Goal: Information Seeking & Learning: Check status

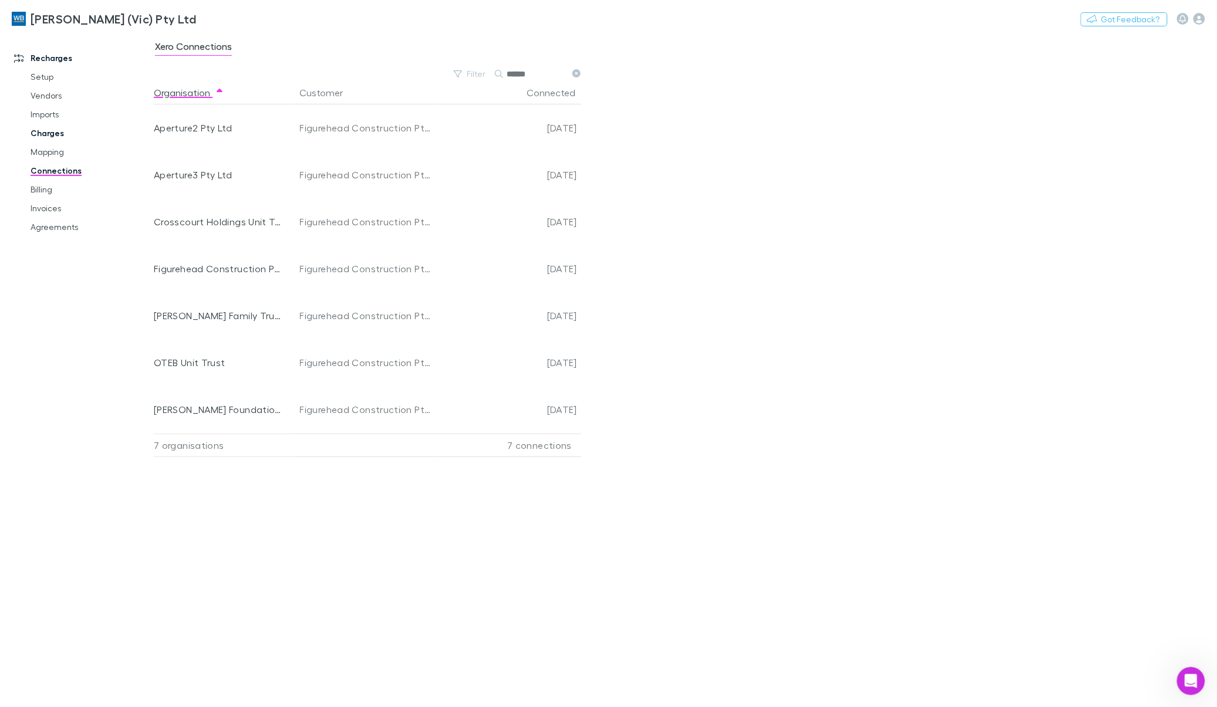
scroll to position [1054, 0]
click at [39, 136] on link "Charges" at bounding box center [91, 133] width 144 height 19
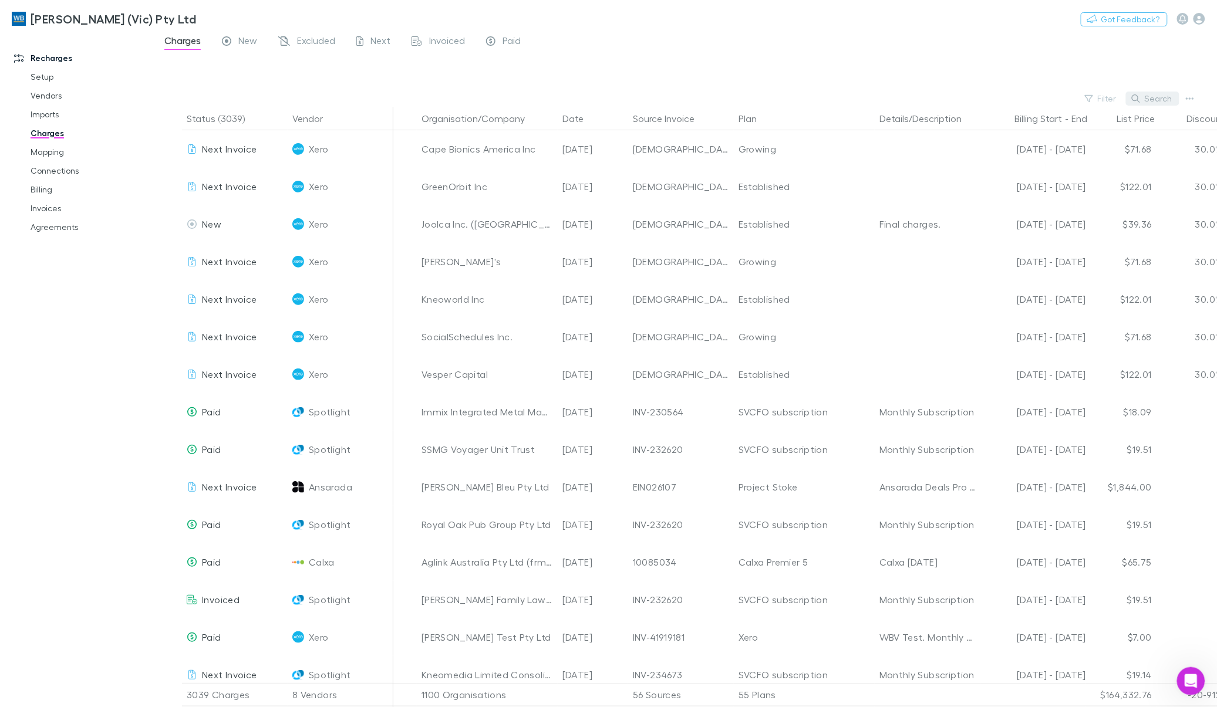
click at [1136, 99] on icon "button" at bounding box center [1135, 98] width 8 height 8
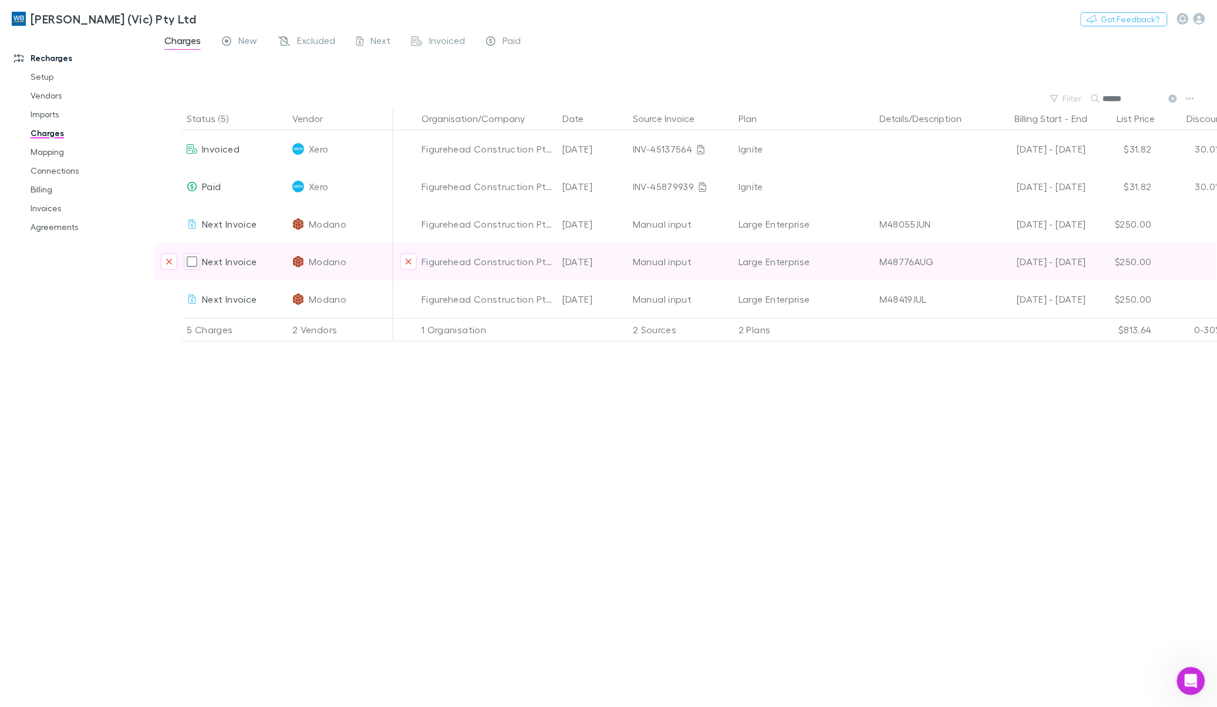
type input "******"
click at [921, 267] on div "M48776AUG" at bounding box center [927, 262] width 96 height 38
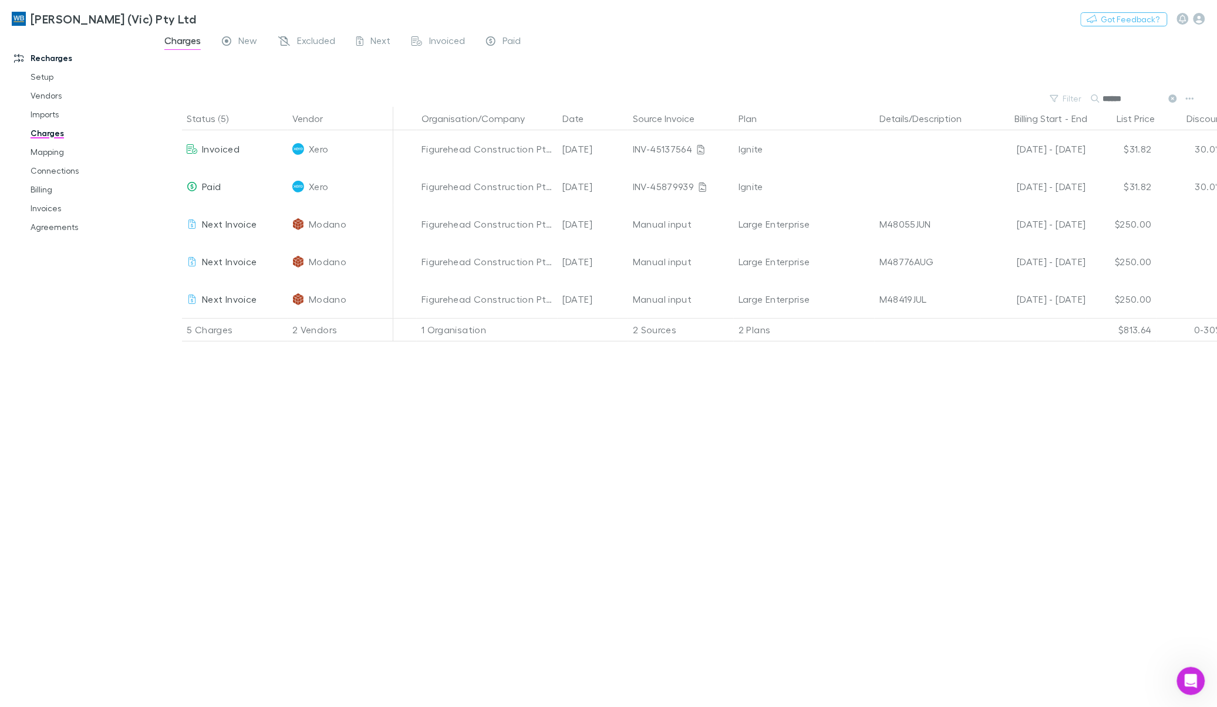
drag, startPoint x: 667, startPoint y: 349, endPoint x: 942, endPoint y: 342, distance: 275.3
click at [942, 342] on div "Status (5) Vendor Organisation/Company Date Source Invoice Plan Details/Descrip…" at bounding box center [685, 407] width 1063 height 600
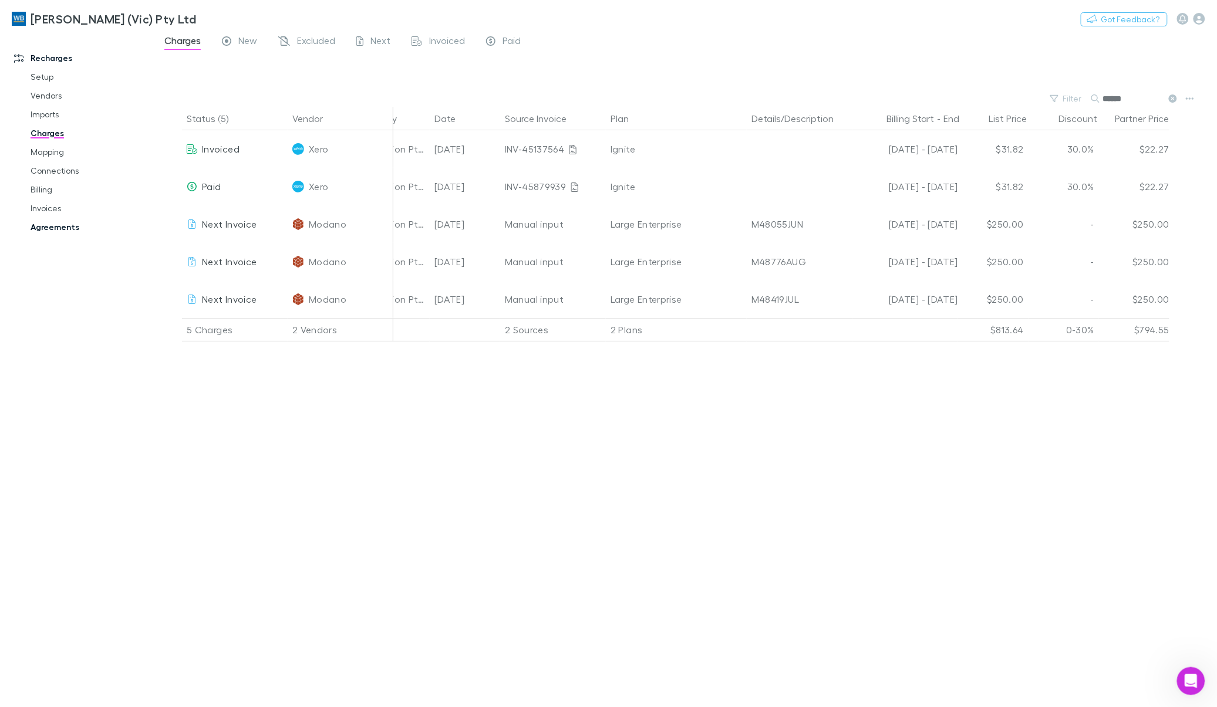
click at [51, 224] on link "Agreements" at bounding box center [91, 227] width 144 height 19
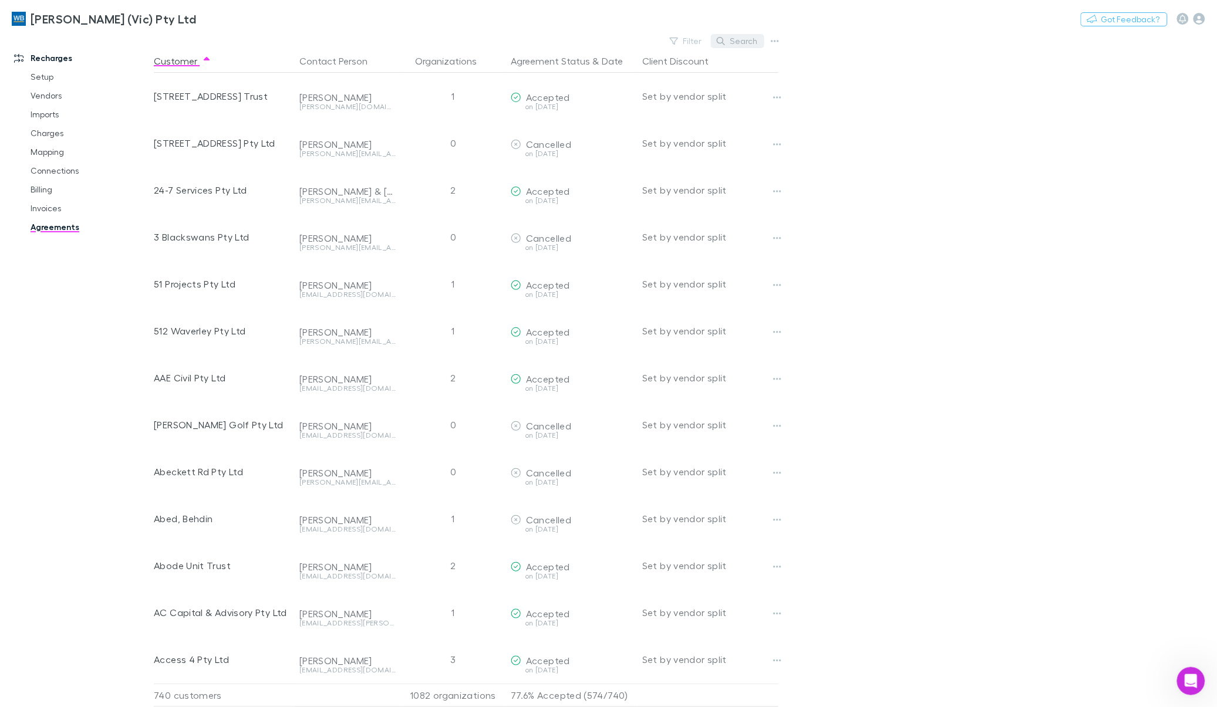
click at [744, 40] on button "Search" at bounding box center [737, 41] width 53 height 14
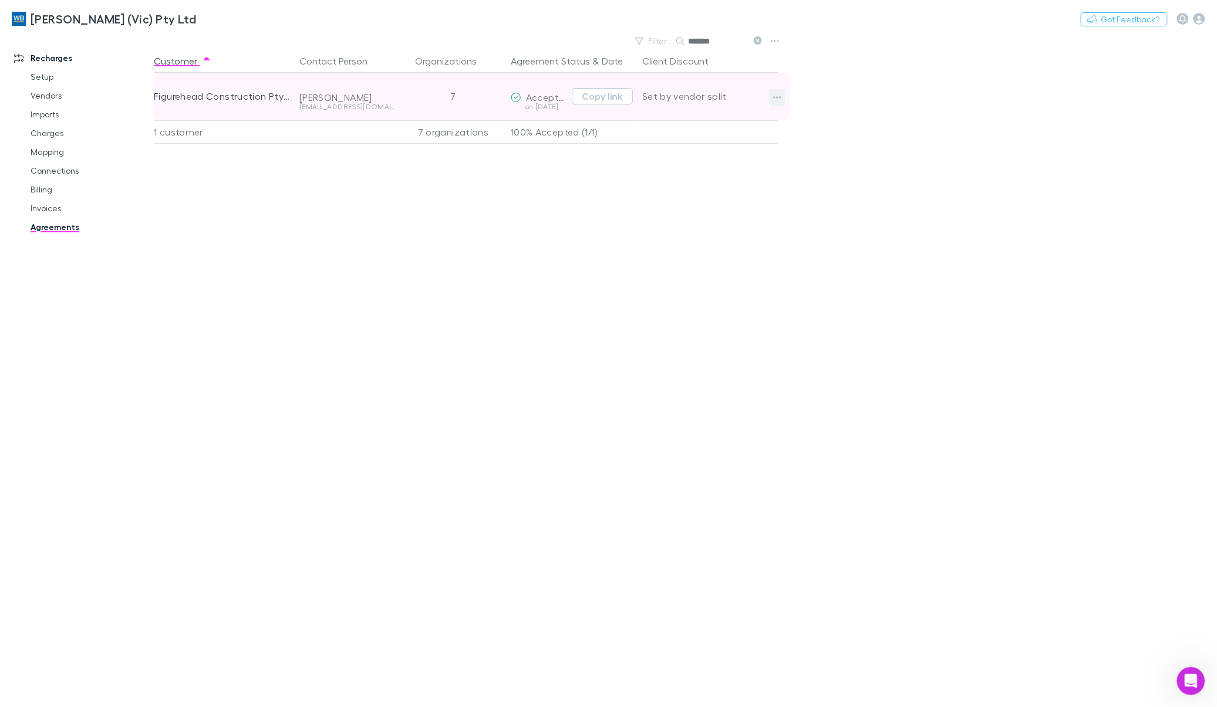
type input "*******"
click at [773, 97] on icon "button" at bounding box center [777, 97] width 8 height 9
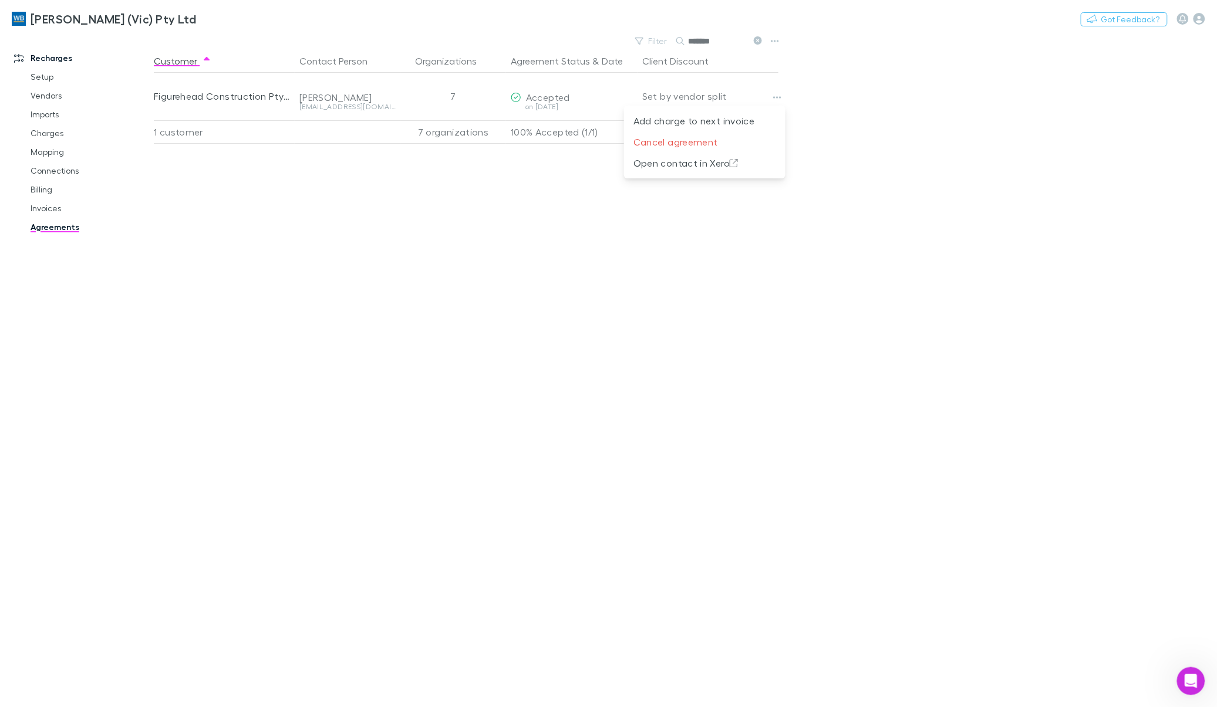
click at [933, 139] on div at bounding box center [608, 353] width 1217 height 707
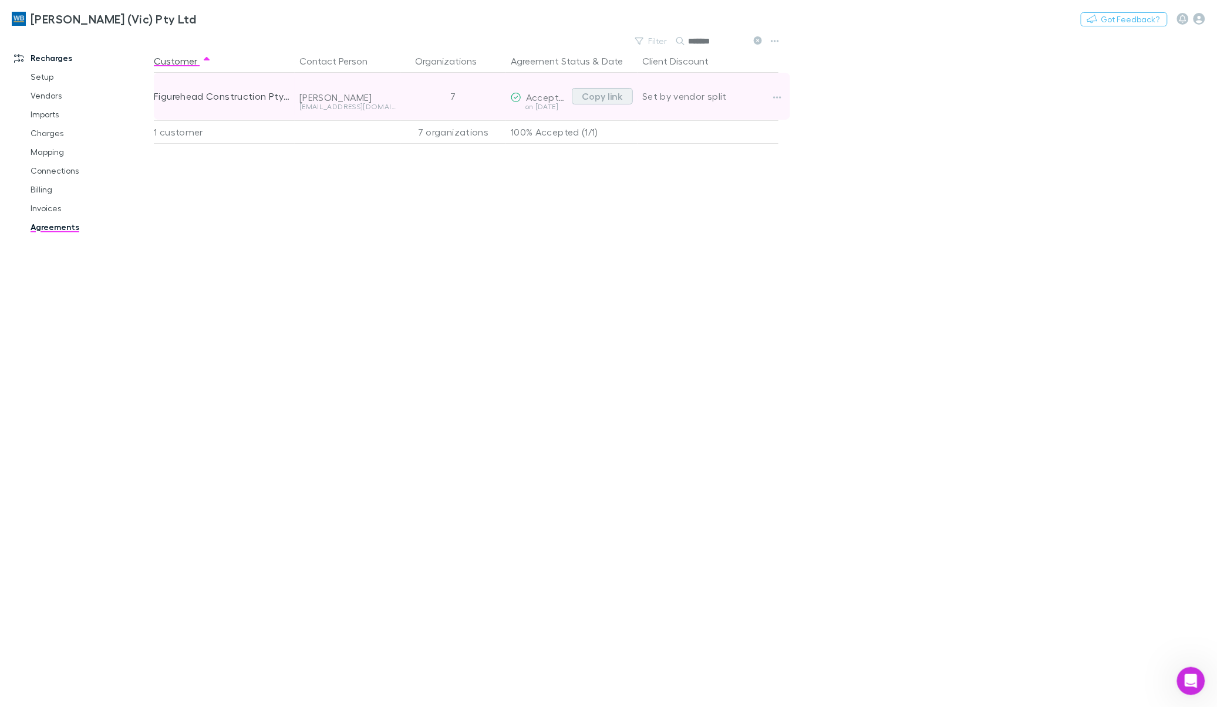
click at [587, 97] on button "Copy link" at bounding box center [602, 96] width 61 height 16
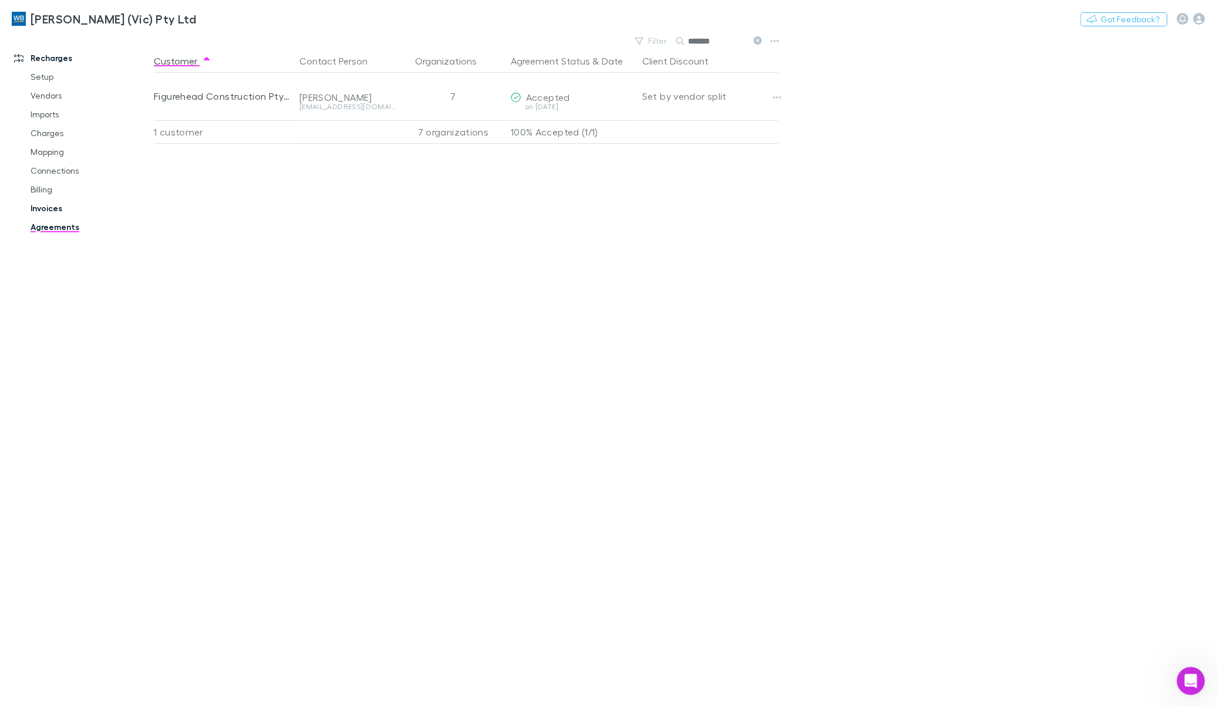
click at [39, 207] on link "Invoices" at bounding box center [91, 208] width 144 height 19
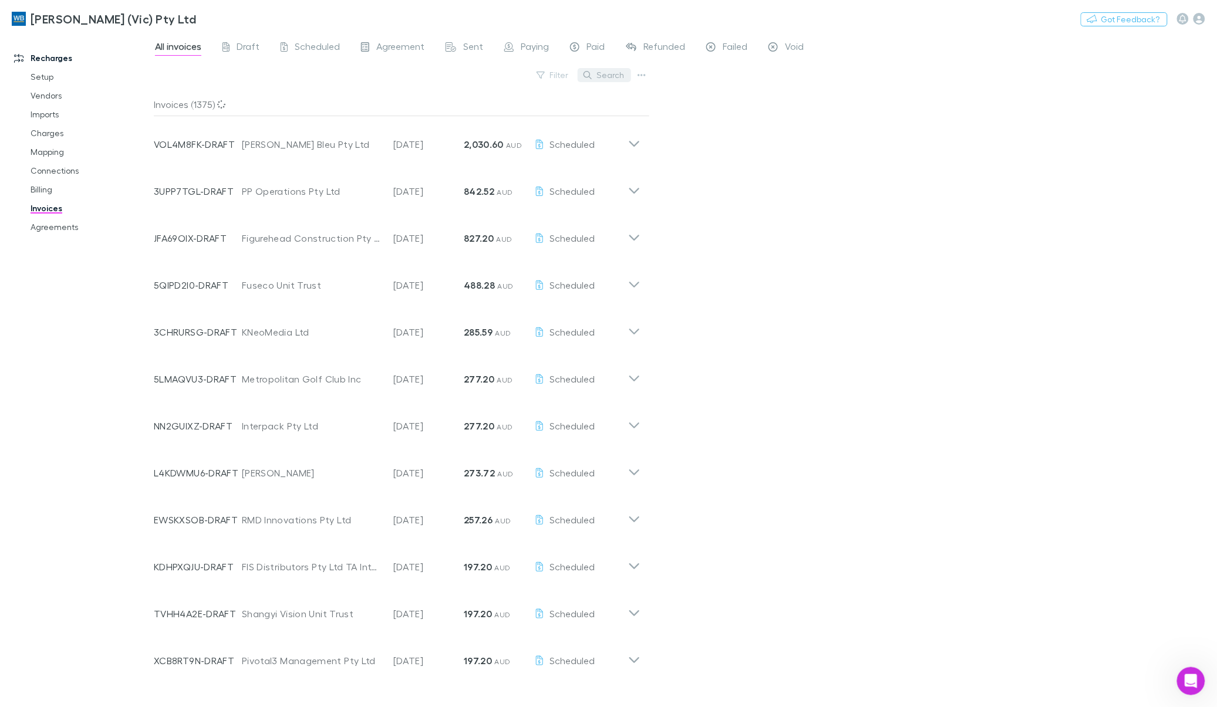
click at [606, 76] on button "Search" at bounding box center [603, 75] width 53 height 14
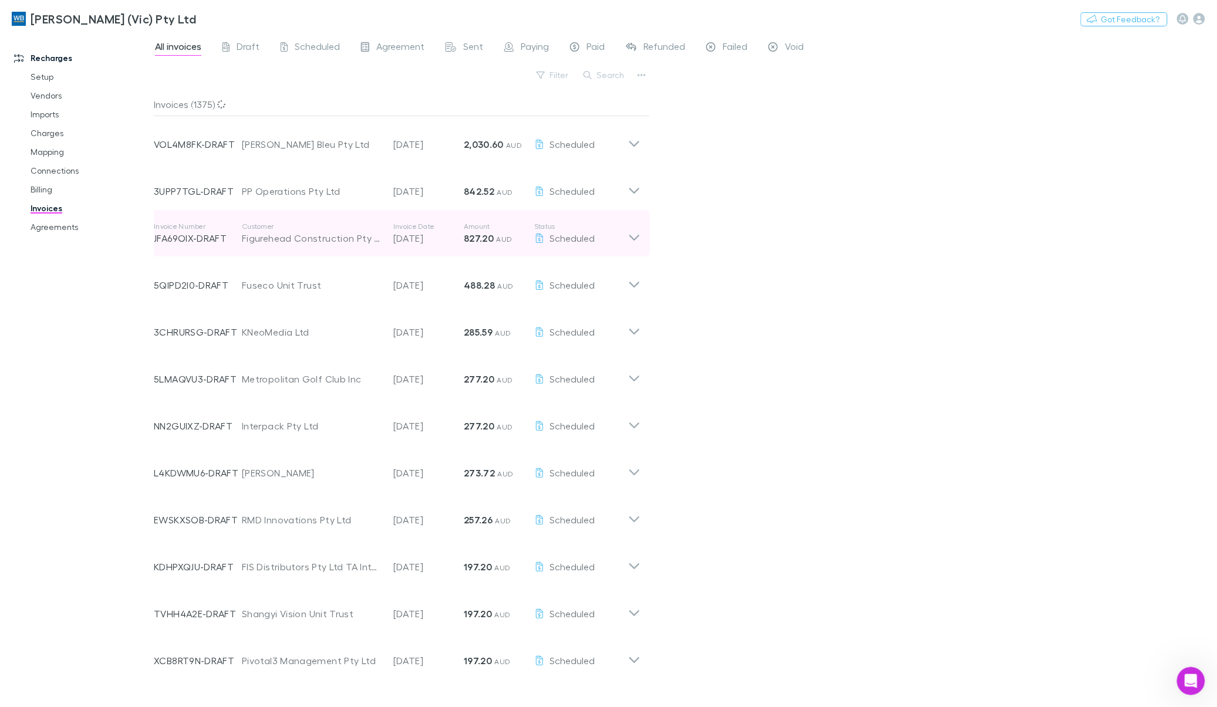
click at [634, 239] on icon at bounding box center [634, 238] width 10 height 6
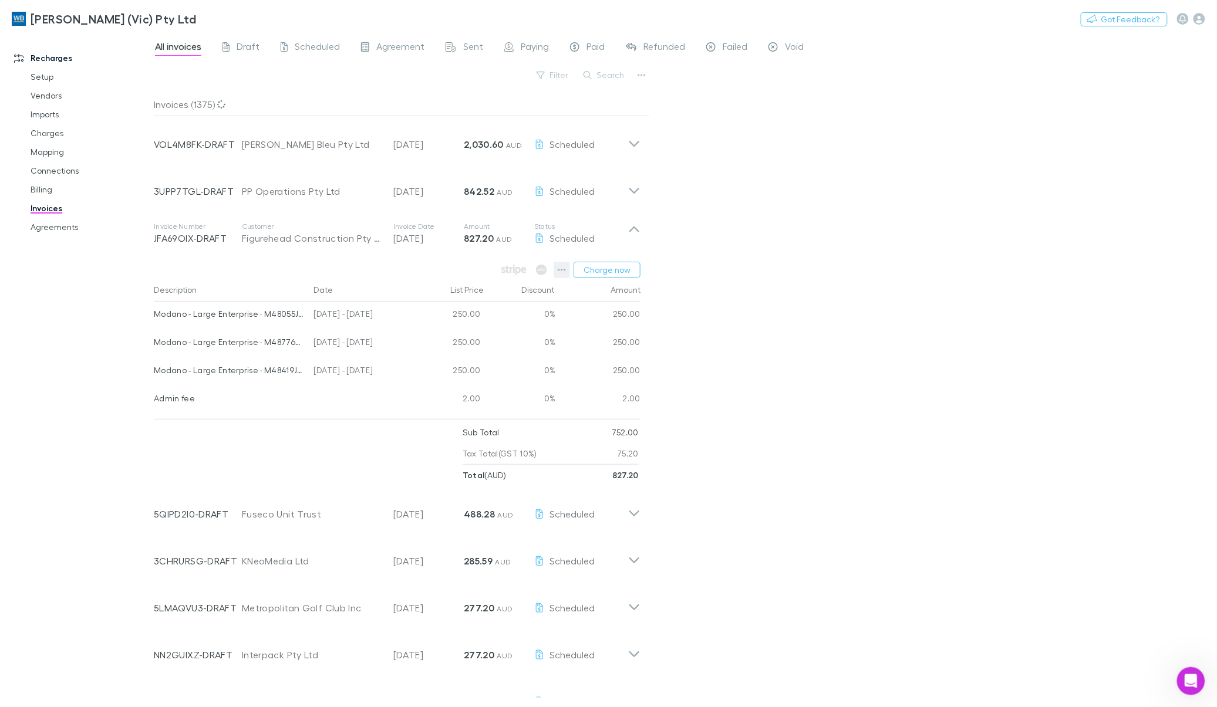
click at [556, 271] on button "button" at bounding box center [561, 270] width 16 height 16
click at [473, 396] on p "View charges" at bounding box center [489, 393] width 143 height 14
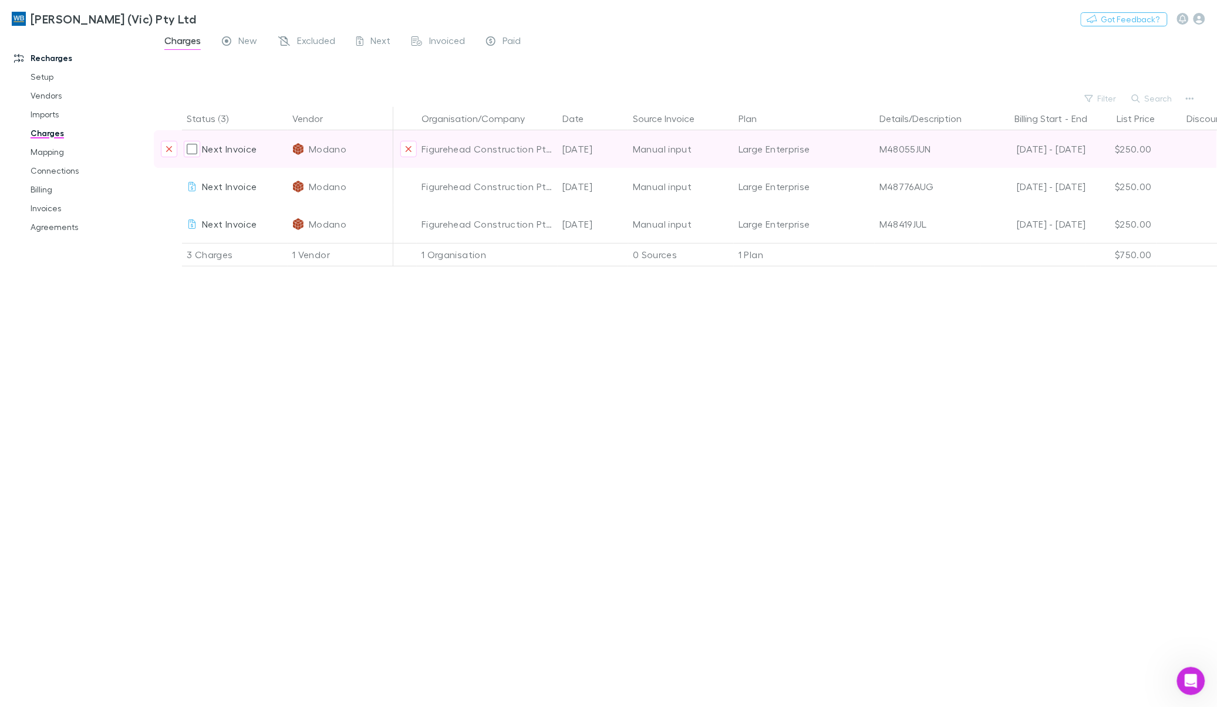
click at [904, 148] on div "M48055JUN" at bounding box center [927, 149] width 96 height 38
click at [927, 157] on div "M48055JUN" at bounding box center [927, 149] width 96 height 38
drag, startPoint x: 927, startPoint y: 157, endPoint x: 928, endPoint y: 151, distance: 5.9
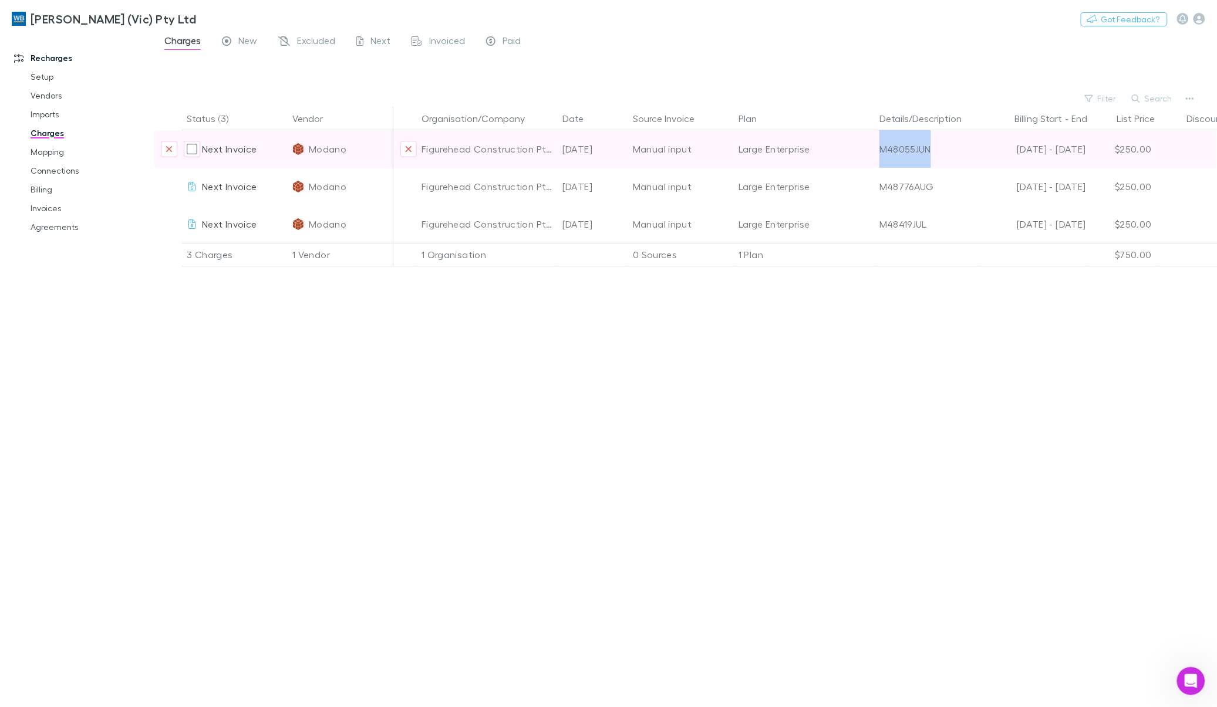
click at [928, 151] on div "M48055JUN" at bounding box center [927, 149] width 96 height 38
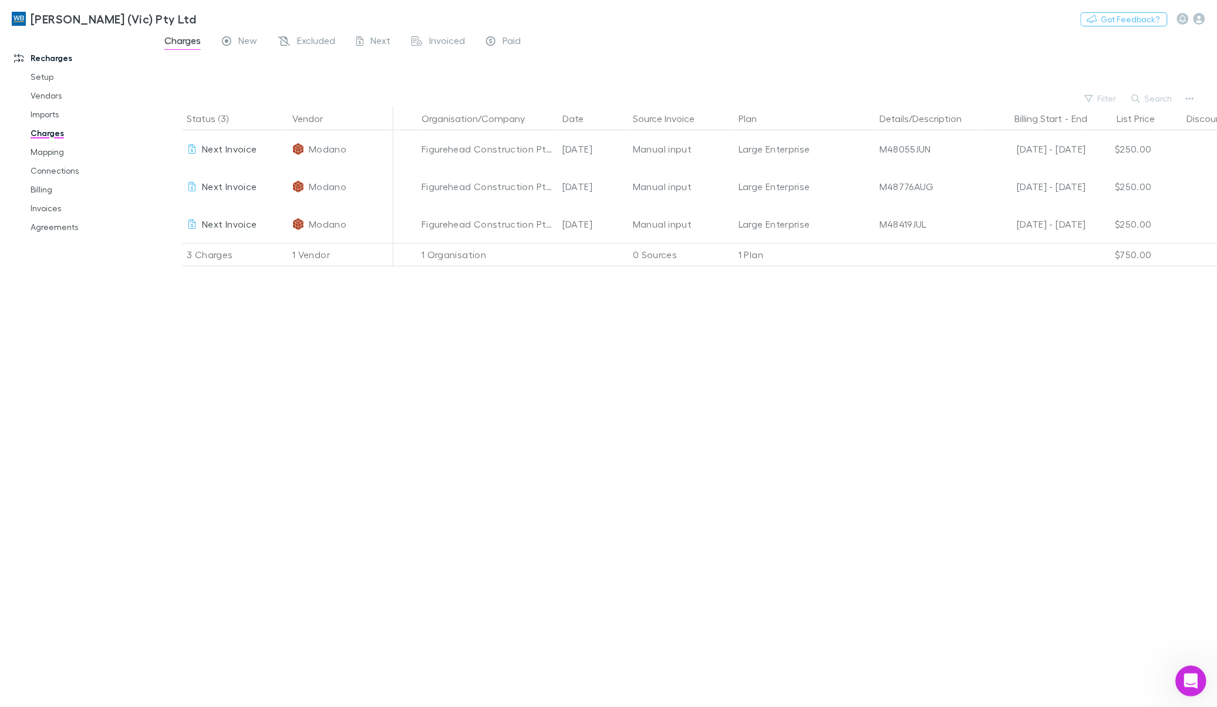
click at [1190, 680] on icon "Open Intercom Messenger" at bounding box center [1188, 679] width 8 height 9
click at [1187, 675] on icon "Open Intercom Messenger" at bounding box center [1188, 679] width 19 height 19
click at [1180, 675] on div "Open Intercom Messenger" at bounding box center [1188, 679] width 39 height 39
click at [301, 456] on div "Status (3) Vendor Organisation/Company Date Source Invoice Plan Details/Descrip…" at bounding box center [685, 407] width 1063 height 600
click at [1189, 676] on icon "Open Intercom Messenger" at bounding box center [1190, 680] width 19 height 19
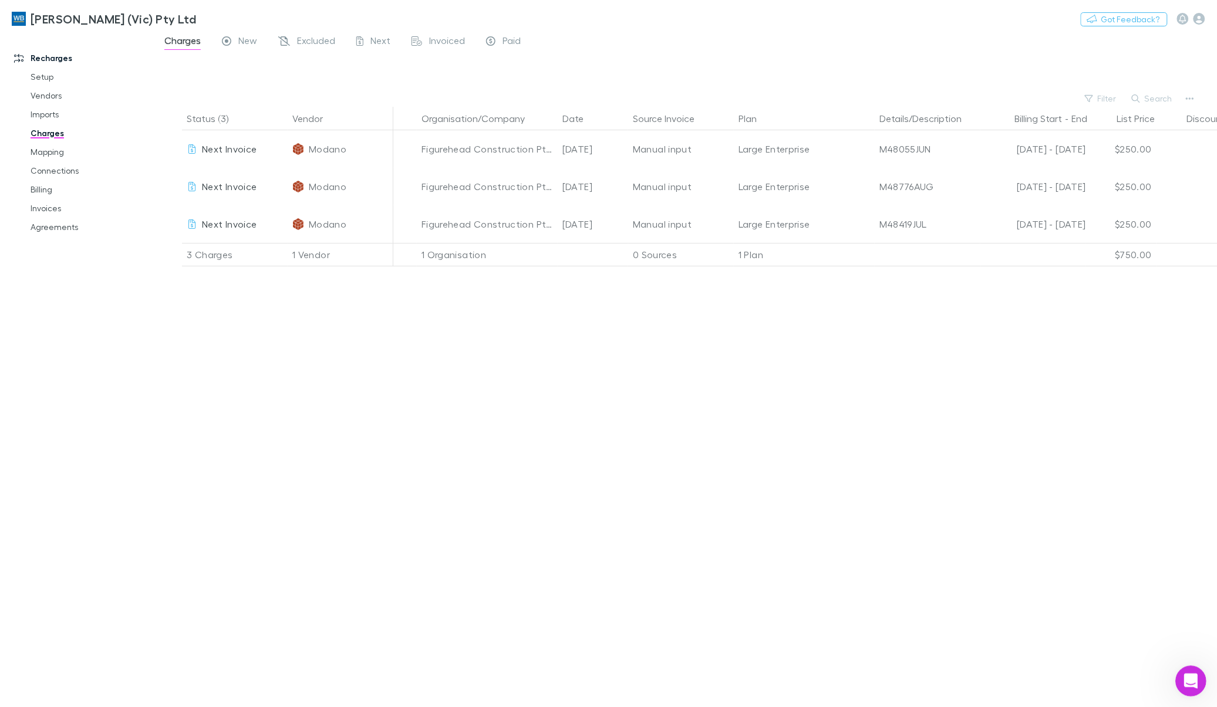
click at [1183, 673] on div "Open Intercom Messenger" at bounding box center [1188, 679] width 39 height 39
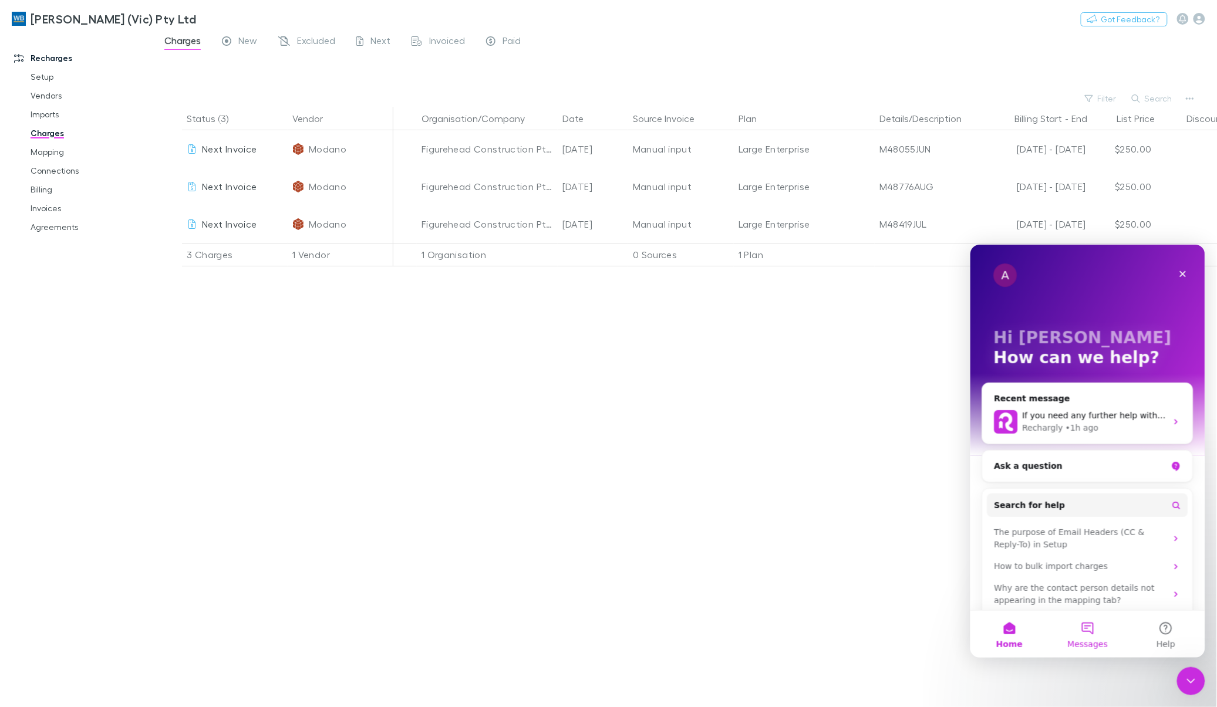
click at [1087, 629] on button "Messages" at bounding box center [1087, 633] width 78 height 47
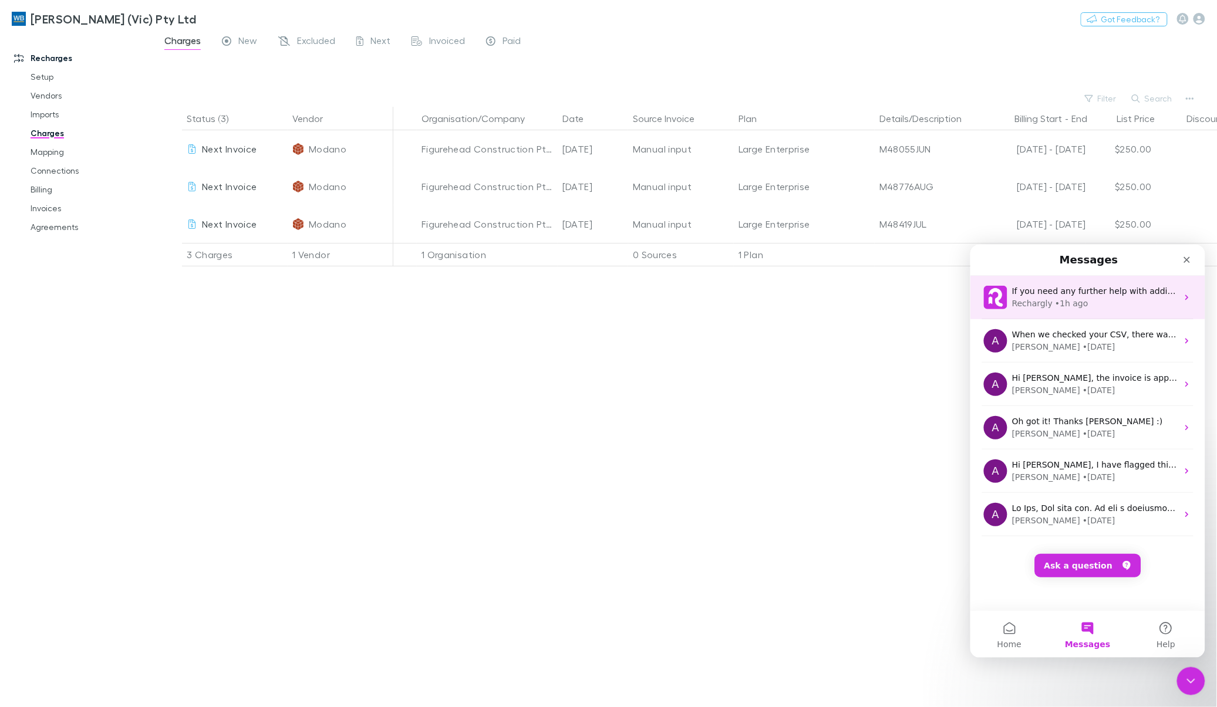
click at [1054, 297] on div "• 1h ago" at bounding box center [1070, 303] width 33 height 12
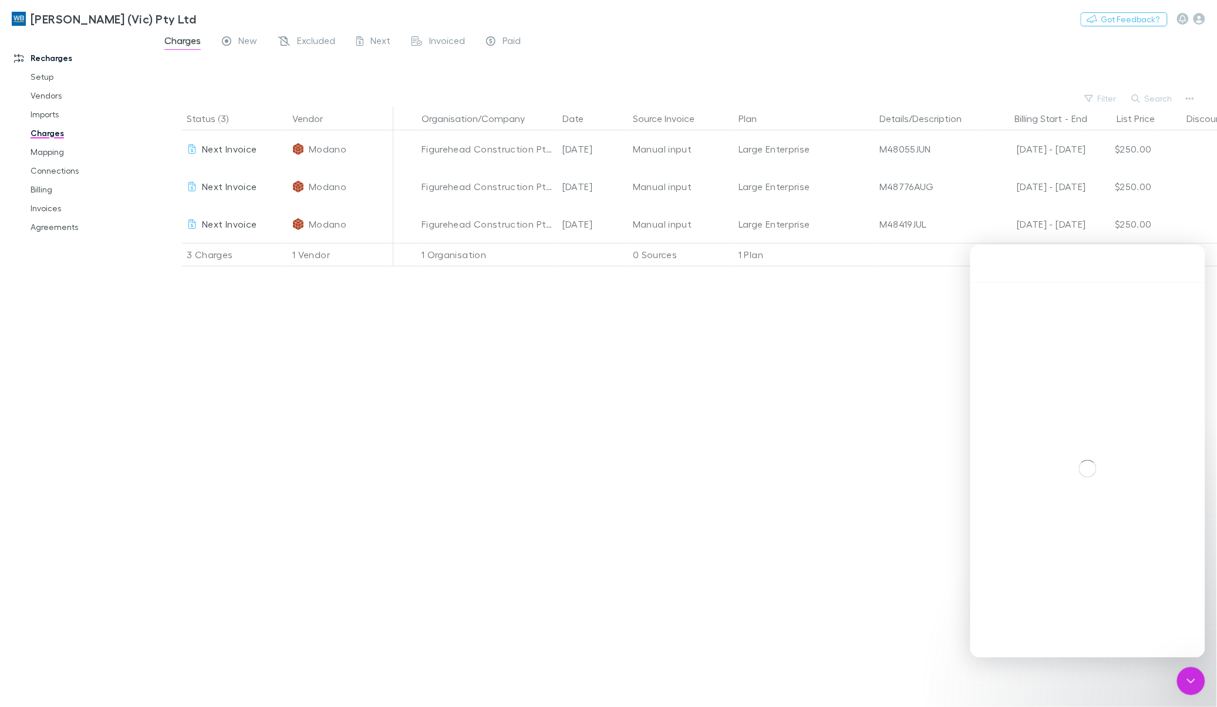
scroll to position [1054, 0]
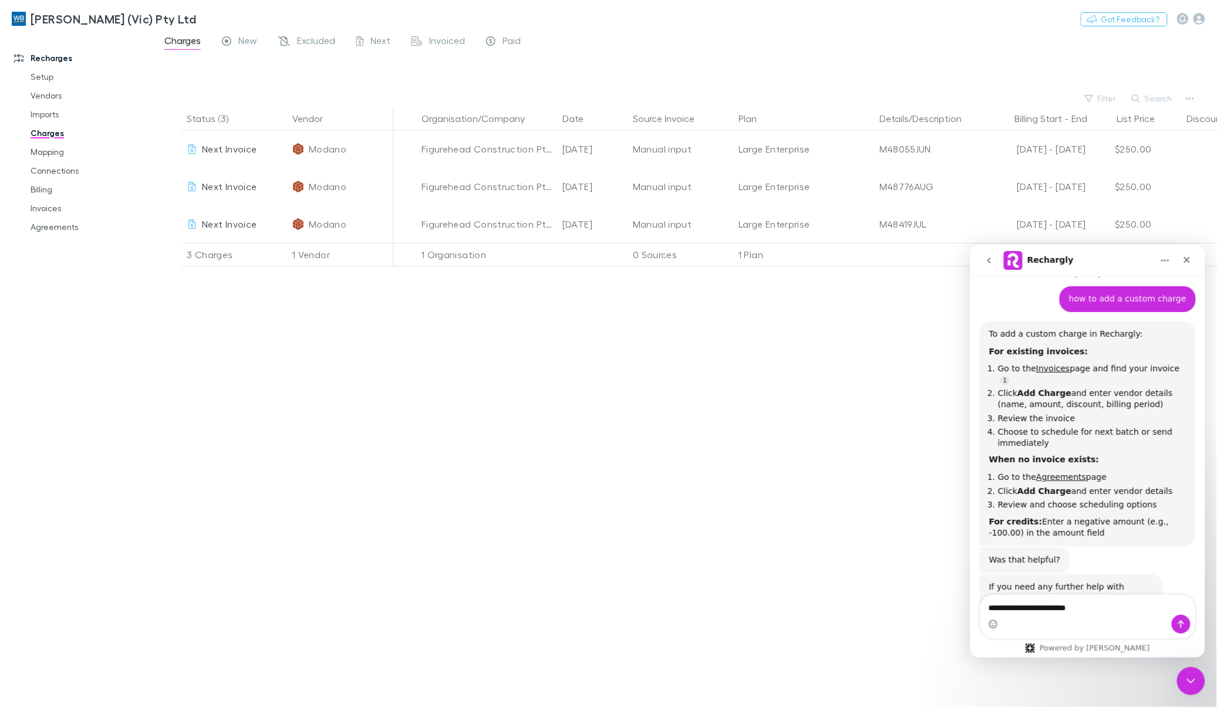
drag, startPoint x: 1109, startPoint y: 607, endPoint x: 915, endPoint y: 599, distance: 194.4
click at [969, 599] on html "Rechargly Hi there! You're speaking with Rechargly AI Agent. I'm well trained a…" at bounding box center [1086, 450] width 235 height 413
type textarea "**********"
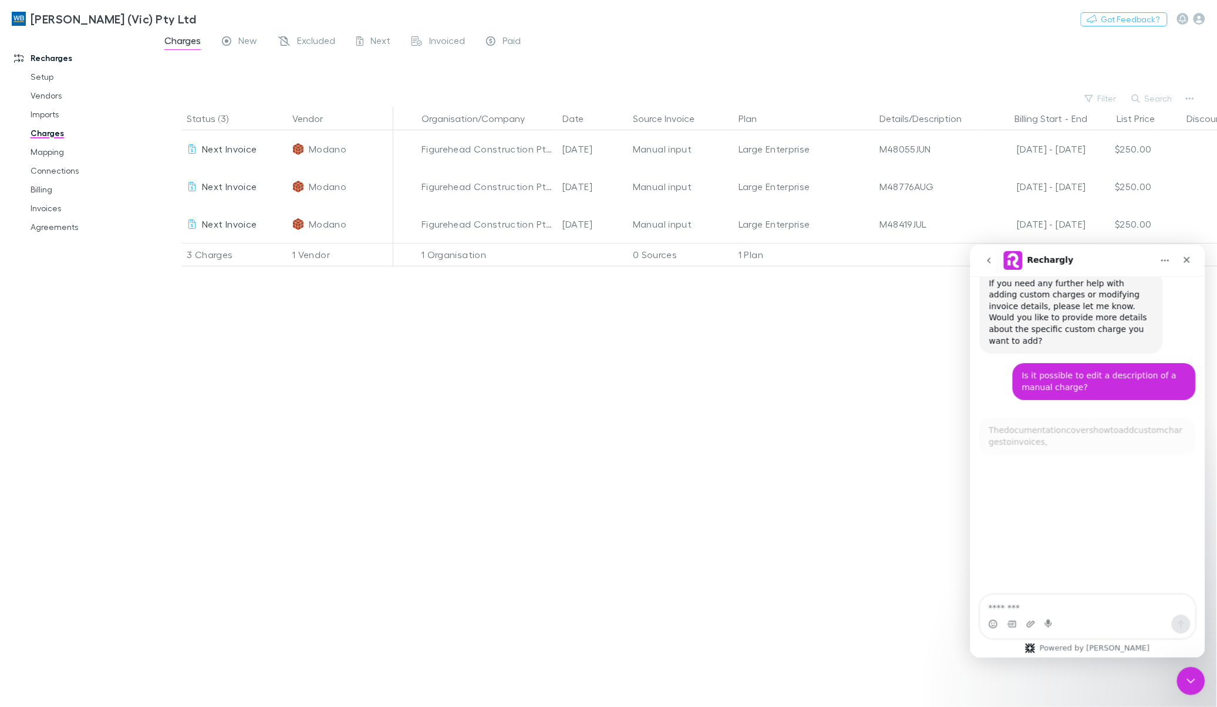
scroll to position [1, 0]
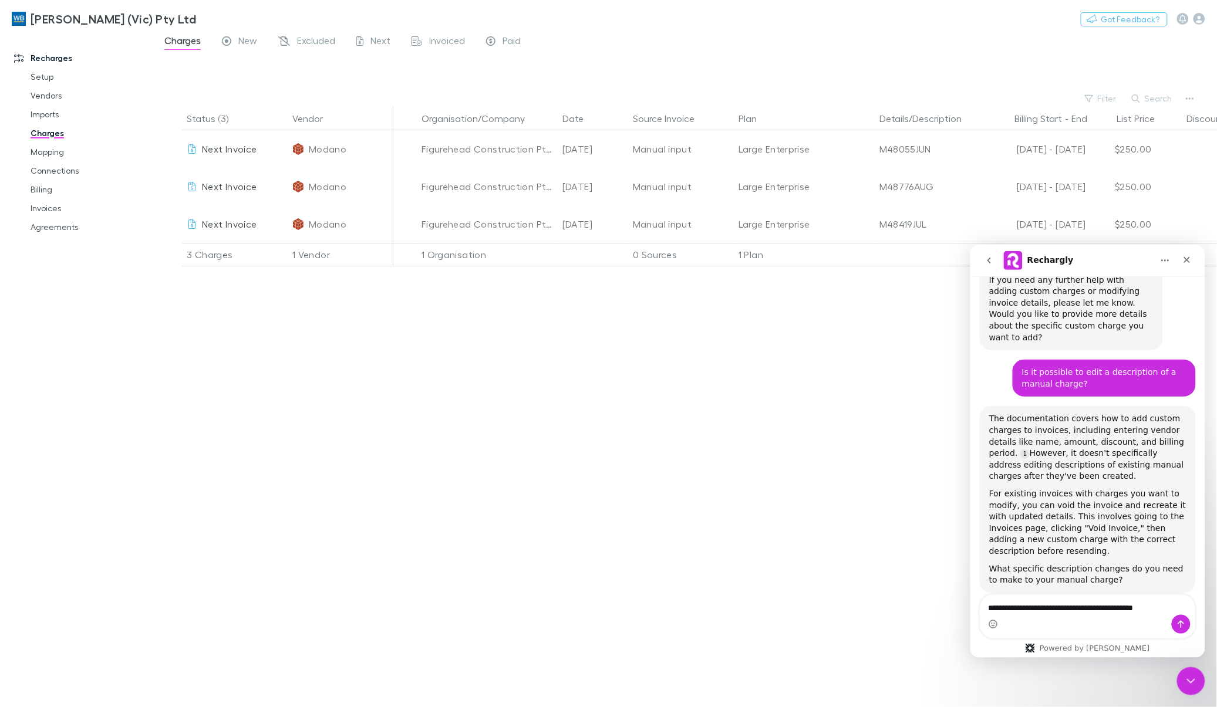
type textarea "**********"
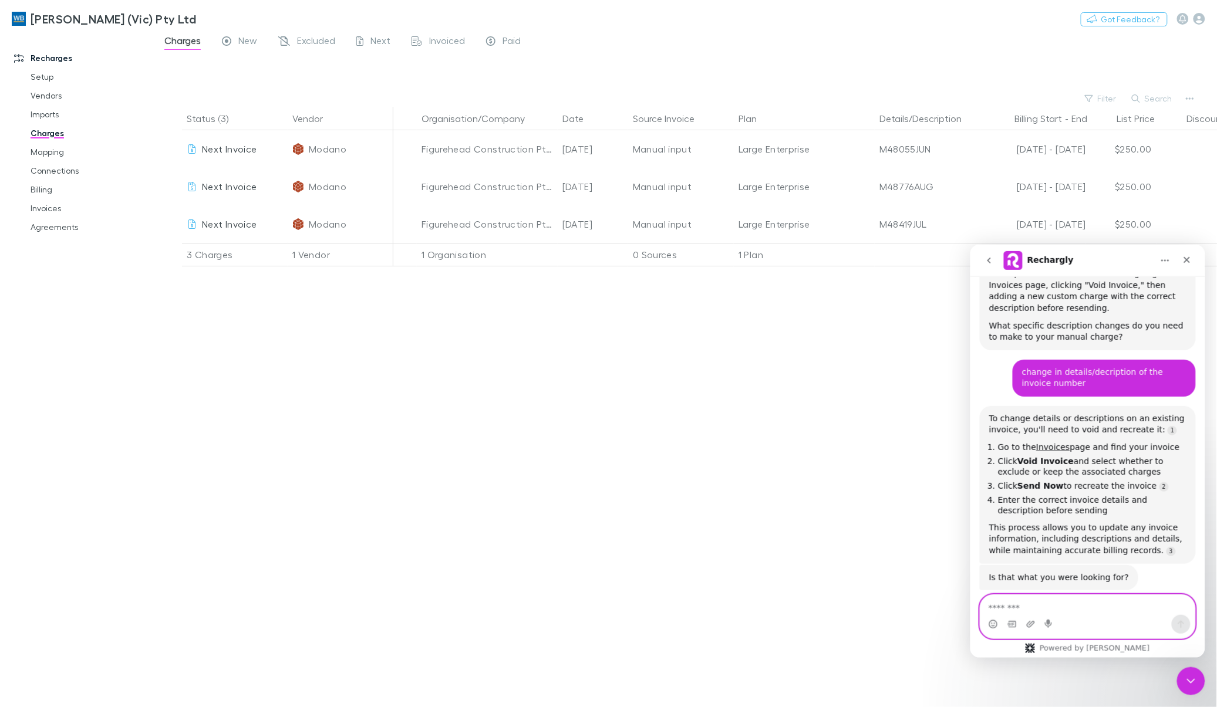
scroll to position [1609, 0]
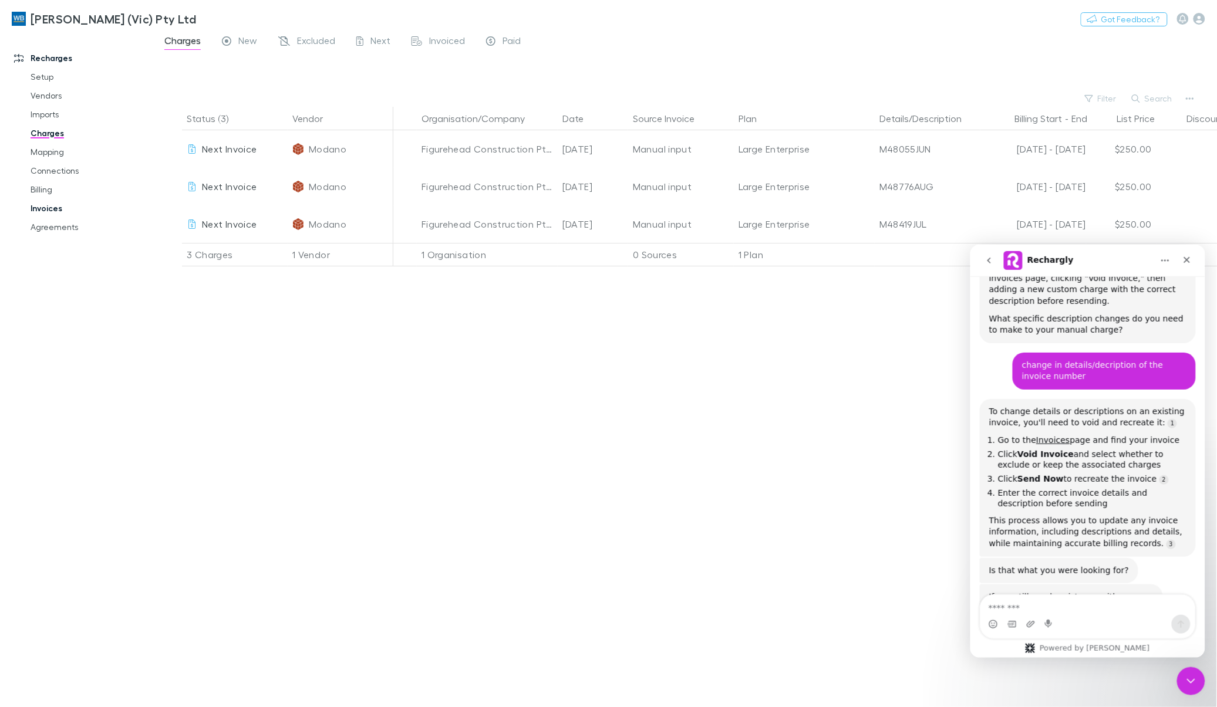
click at [45, 209] on link "Invoices" at bounding box center [91, 208] width 144 height 19
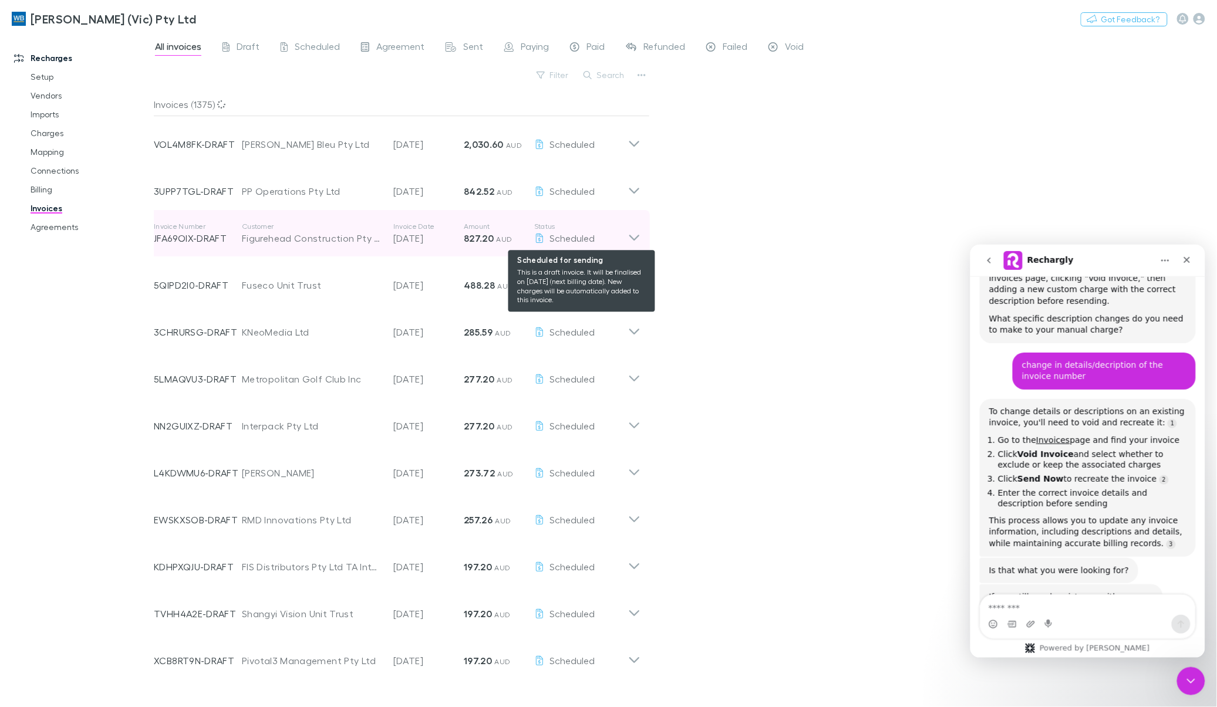
click at [630, 239] on icon at bounding box center [634, 233] width 12 height 23
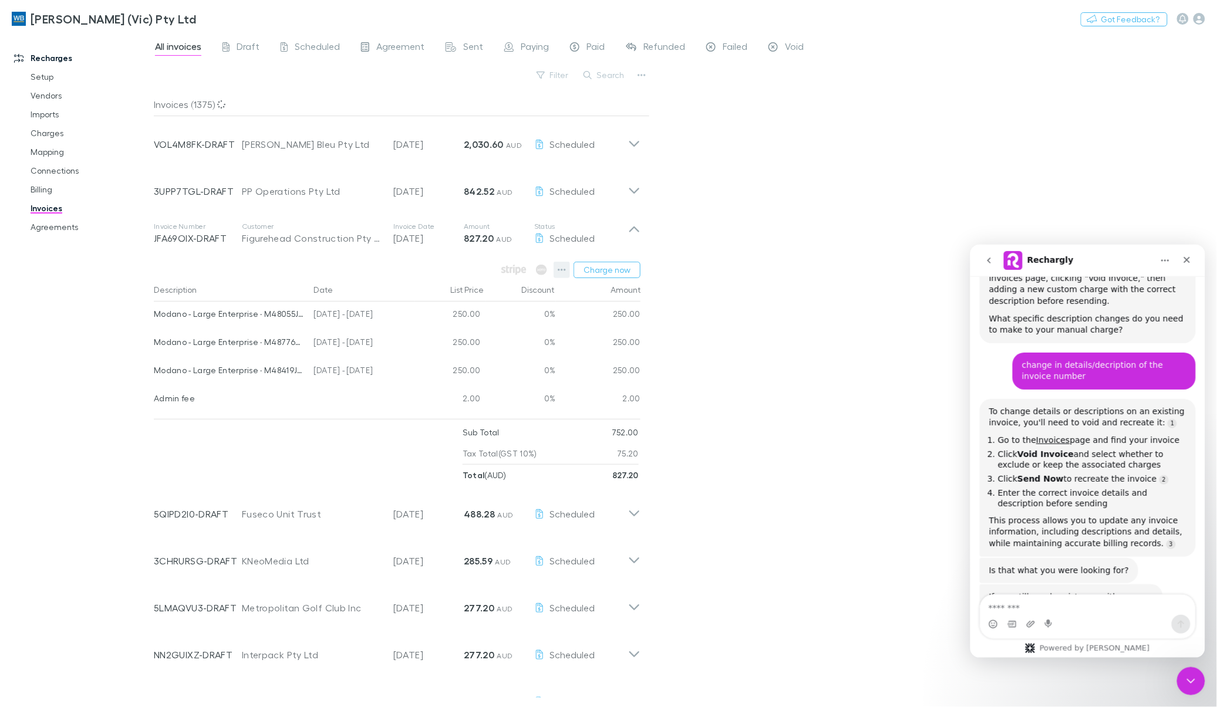
click at [559, 270] on icon "button" at bounding box center [562, 270] width 8 height 2
click at [738, 337] on div at bounding box center [608, 353] width 1217 height 707
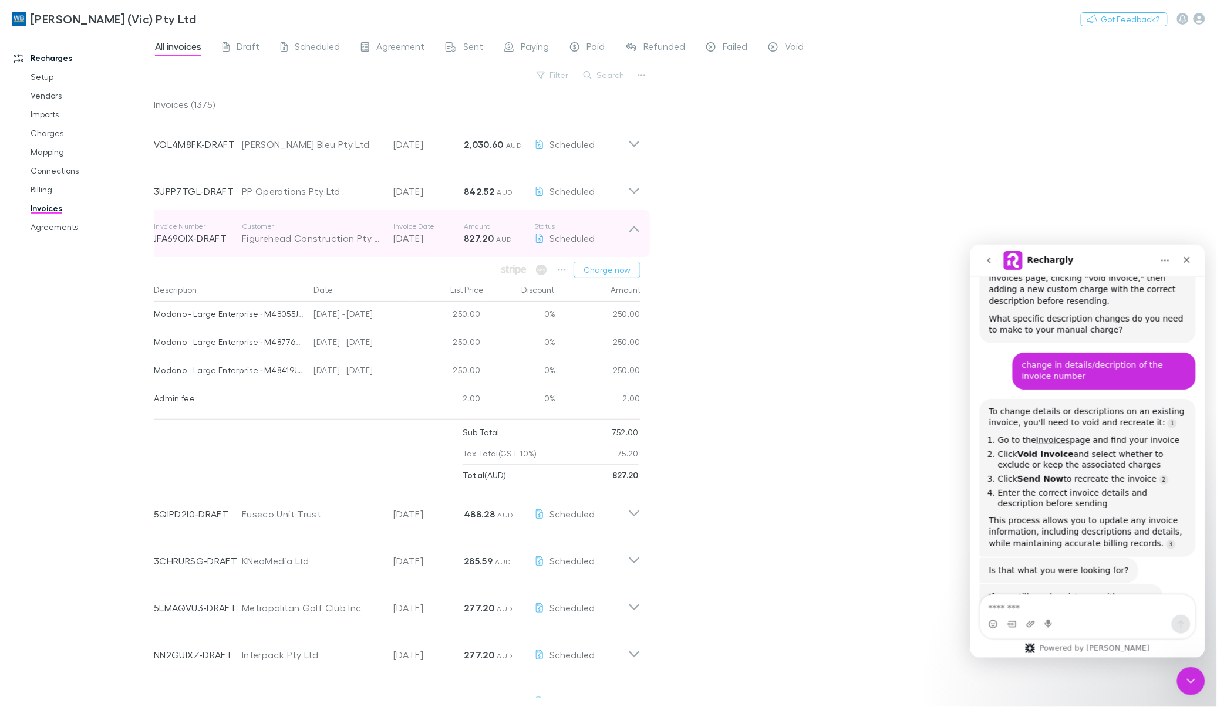
click at [629, 227] on icon at bounding box center [634, 233] width 12 height 23
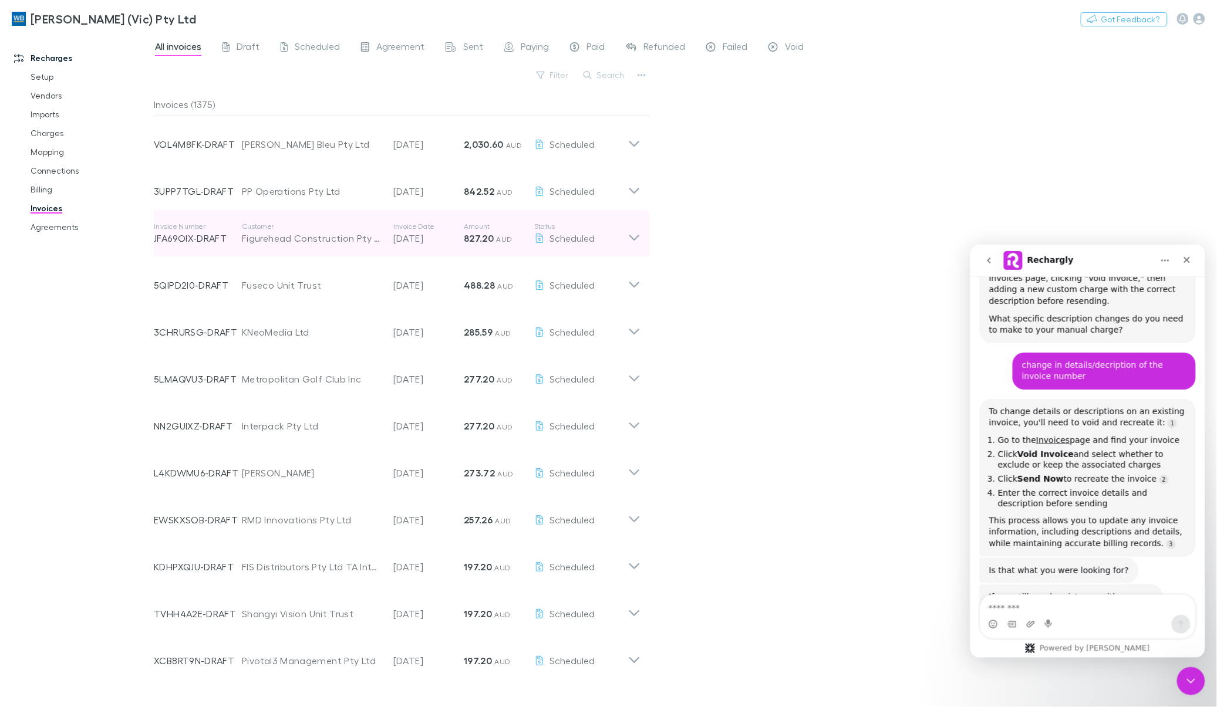
click at [629, 227] on icon at bounding box center [634, 233] width 12 height 23
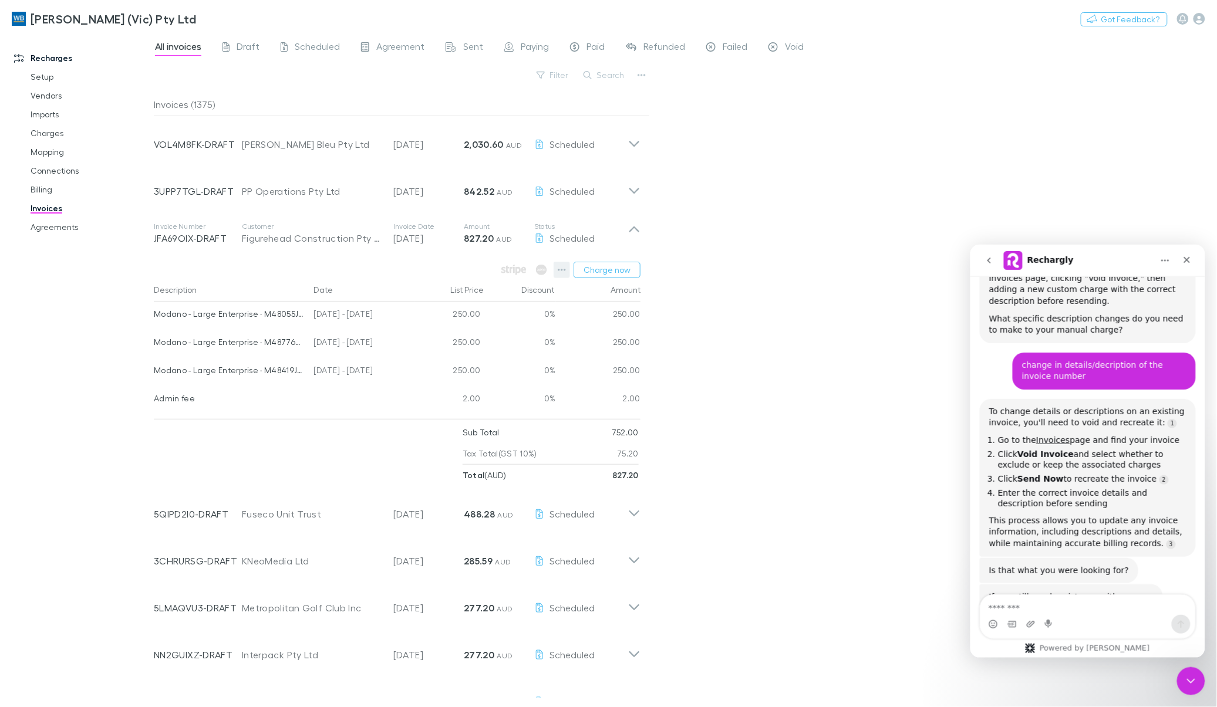
click at [560, 269] on icon "button" at bounding box center [562, 269] width 8 height 9
click at [719, 347] on div at bounding box center [608, 353] width 1217 height 707
click at [618, 315] on div "250.00" at bounding box center [598, 316] width 85 height 28
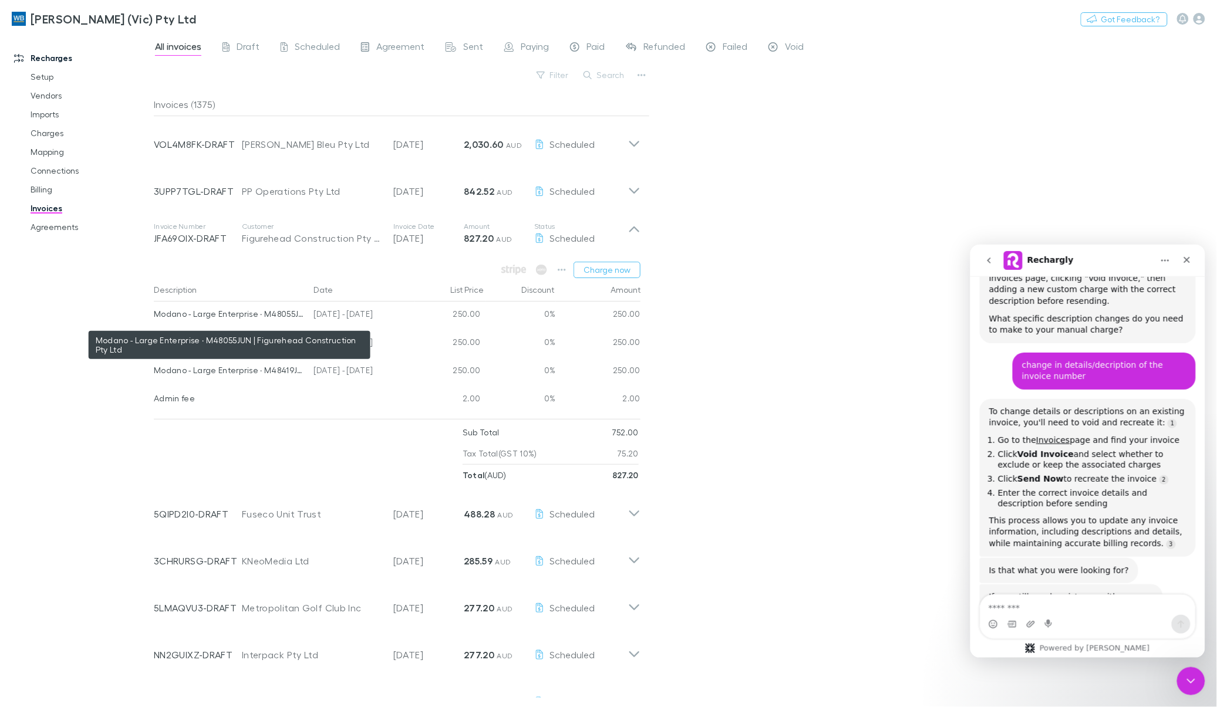
click at [273, 314] on div "Modano - Large Enterprise · M48055JUN | Figurehead Construction Pty Ltd" at bounding box center [229, 314] width 151 height 25
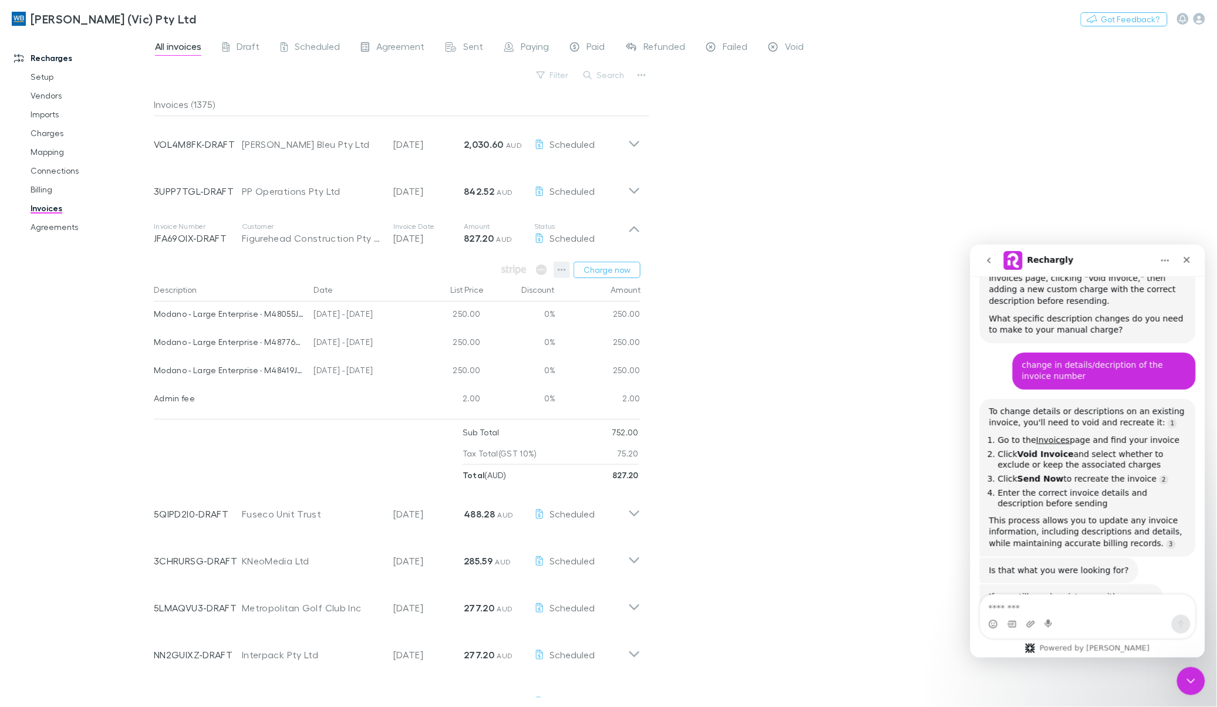
click at [558, 269] on icon "button" at bounding box center [562, 269] width 8 height 9
click at [779, 320] on div at bounding box center [608, 353] width 1217 height 707
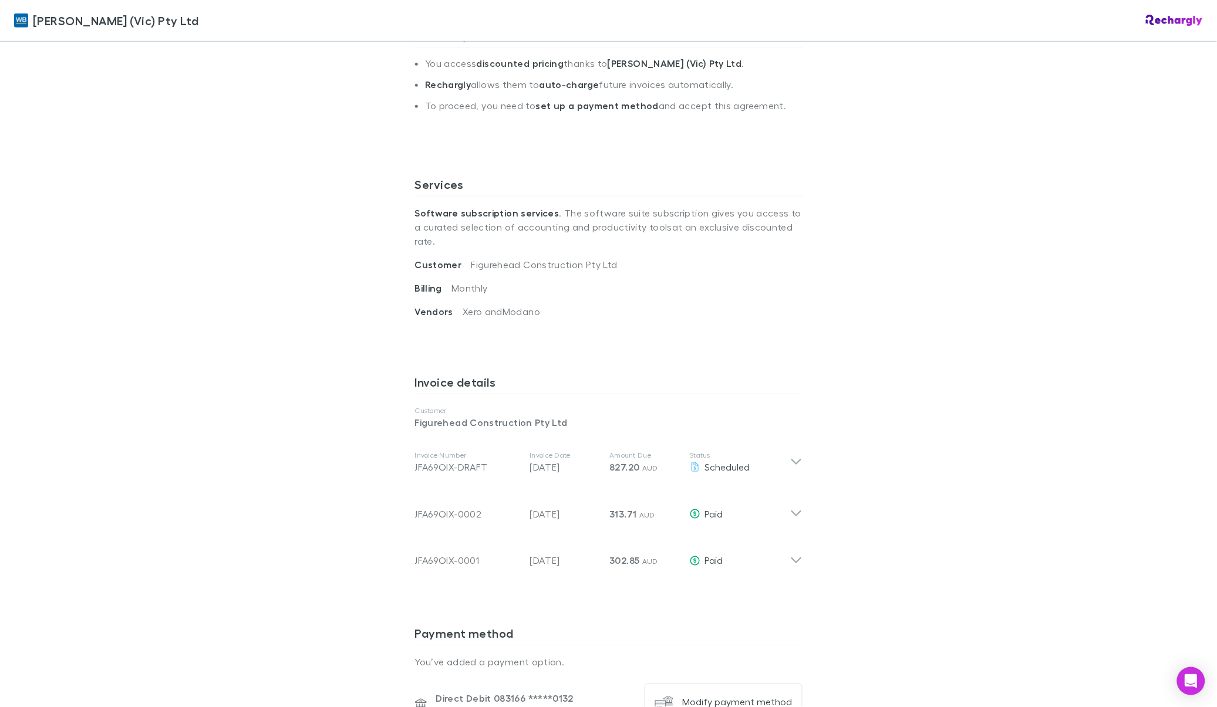
scroll to position [513, 0]
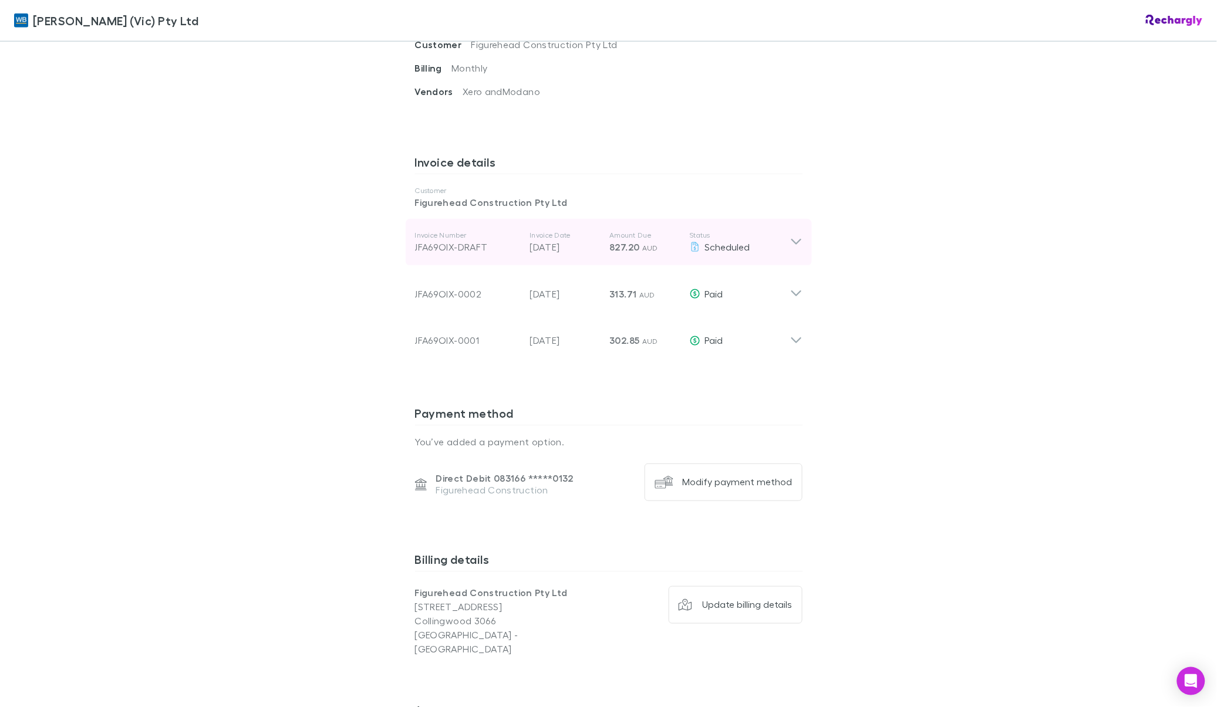
click at [790, 235] on icon at bounding box center [796, 242] width 12 height 14
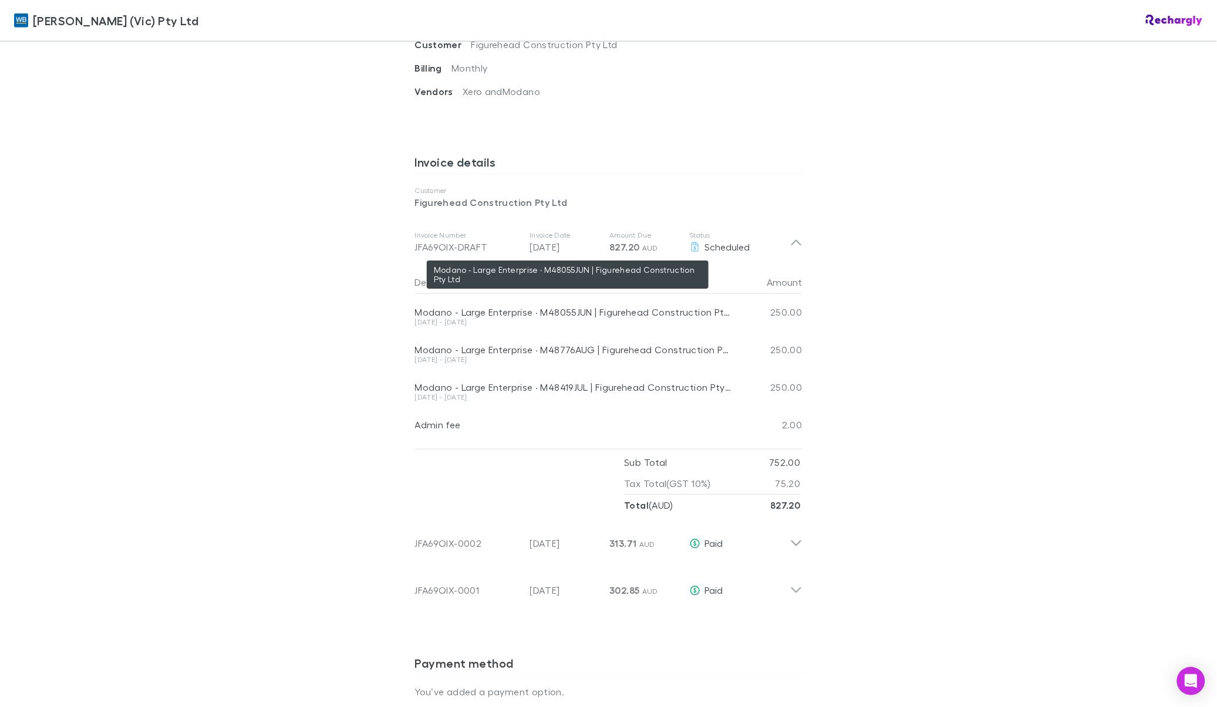
click at [558, 307] on div "Modano - Large Enterprise · M48055JUN | Figurehead Construction Pty Ltd" at bounding box center [573, 313] width 317 height 12
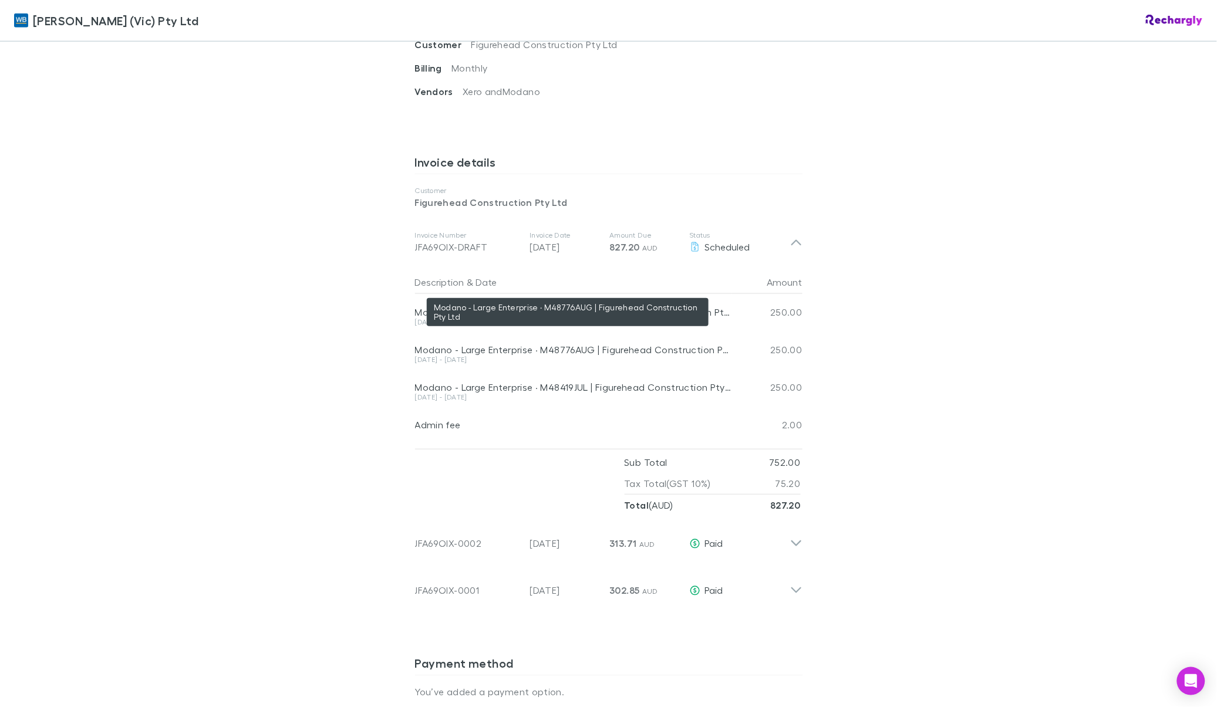
click at [555, 344] on div "Modano - Large Enterprise · M48776AUG | Figurehead Construction Pty Ltd" at bounding box center [573, 350] width 317 height 12
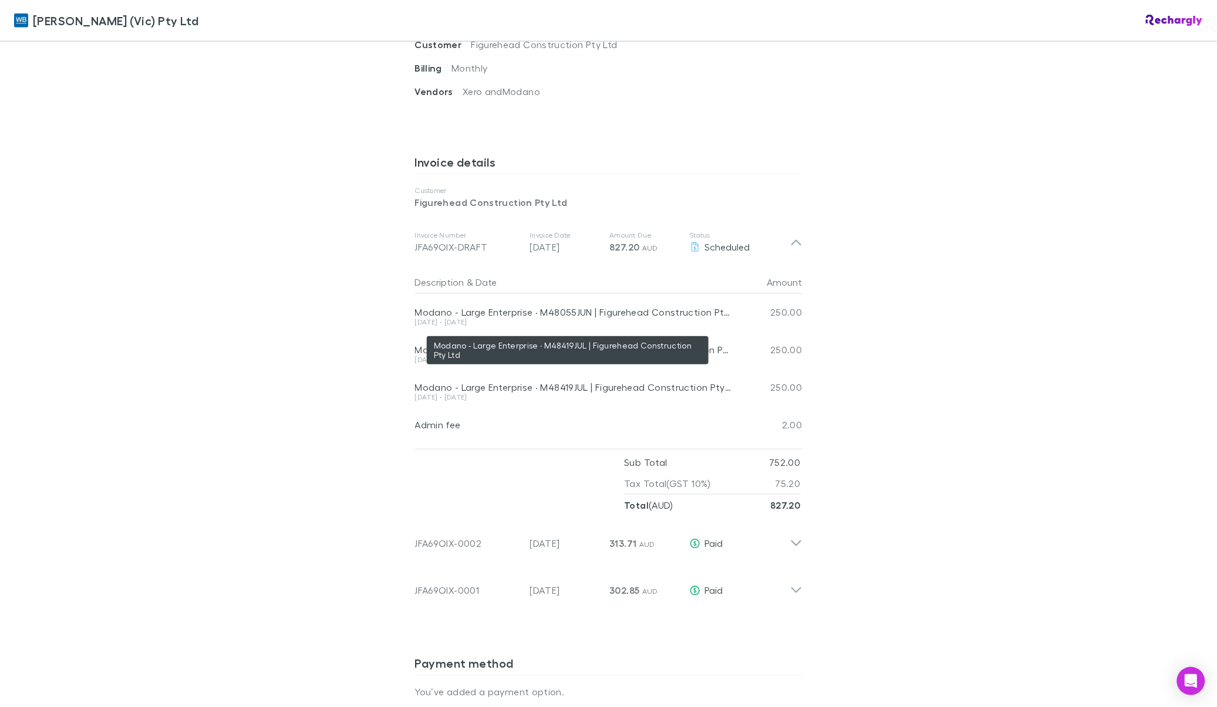
click at [567, 382] on div "Modano - Large Enterprise · M48419JUL | Figurehead Construction Pty Ltd" at bounding box center [573, 388] width 317 height 12
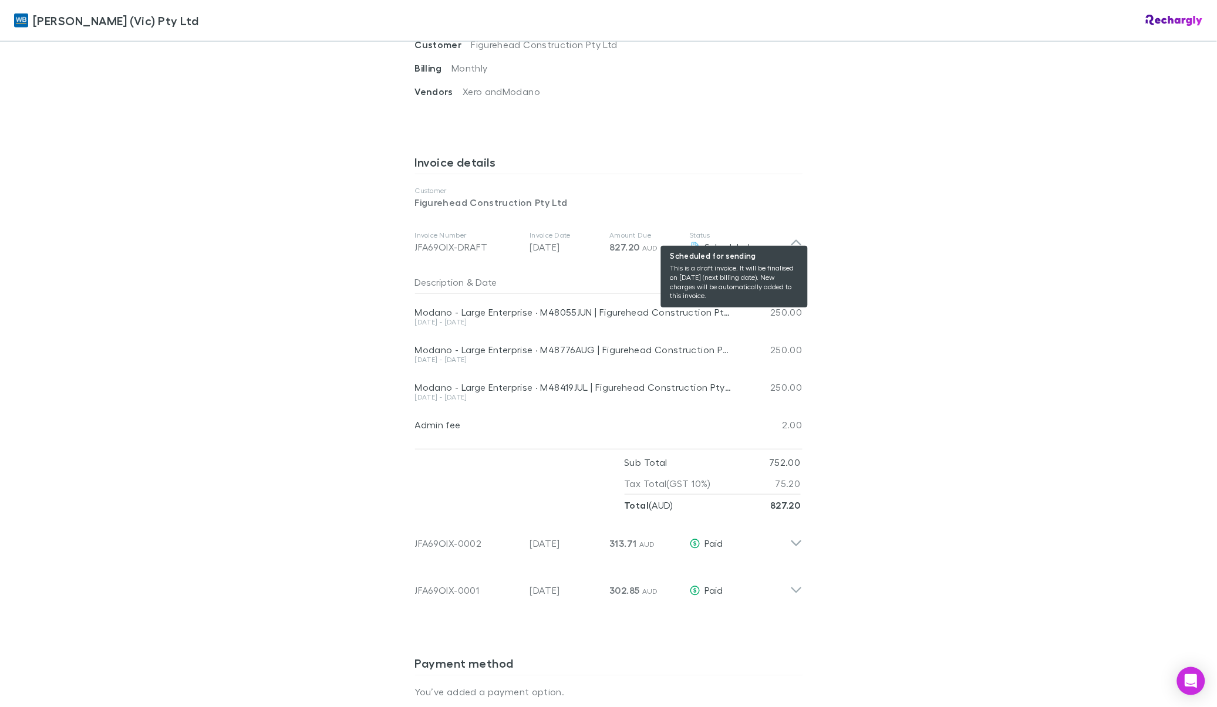
drag, startPoint x: 744, startPoint y: 230, endPoint x: 940, endPoint y: 185, distance: 200.6
click at [940, 185] on div "William Buck (Vic) Pty Ltd William Buck (Vic) Pty Ltd Software subscriptions ag…" at bounding box center [608, 353] width 1217 height 707
click at [723, 241] on span "Scheduled" at bounding box center [727, 246] width 45 height 11
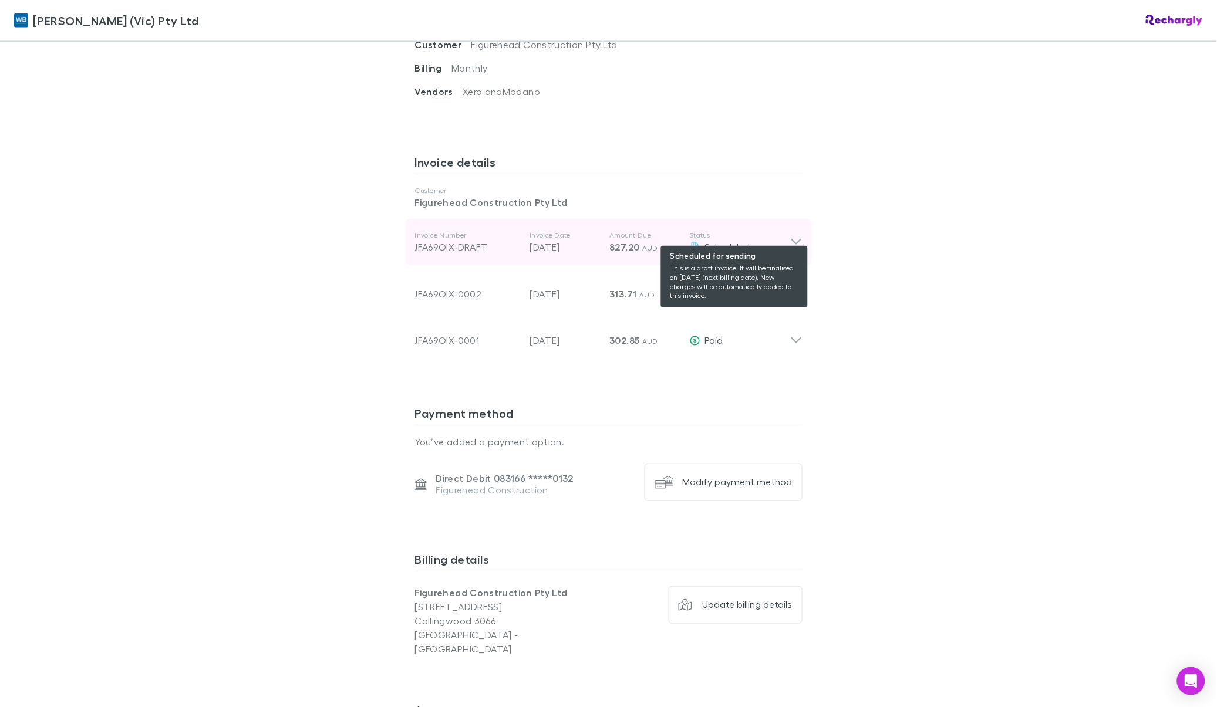
click at [723, 241] on span "Scheduled" at bounding box center [727, 246] width 45 height 11
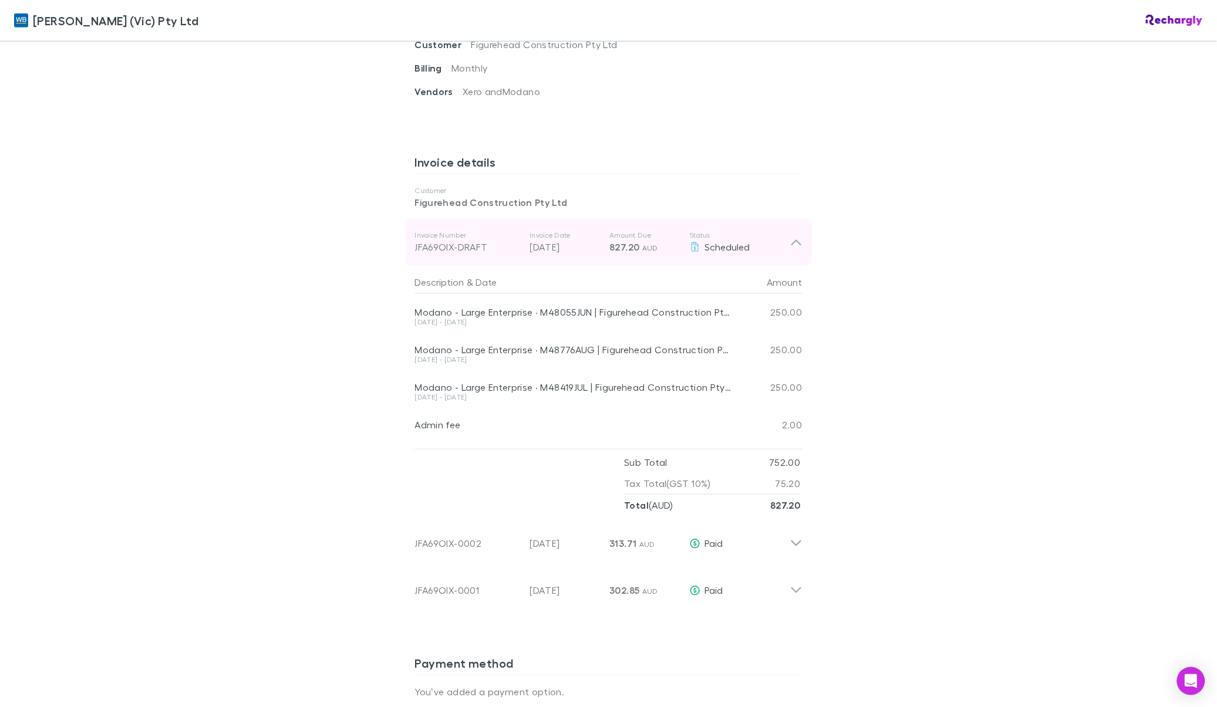
click at [790, 235] on icon at bounding box center [796, 242] width 12 height 14
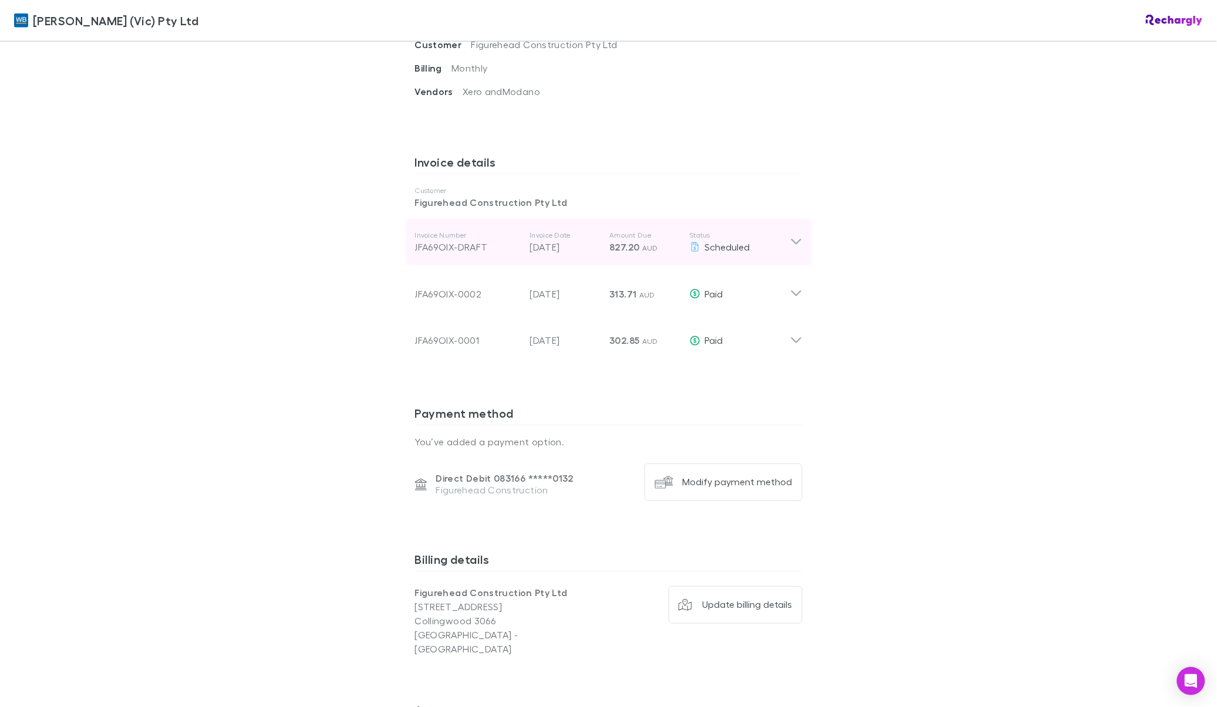
click at [790, 235] on icon at bounding box center [796, 242] width 12 height 14
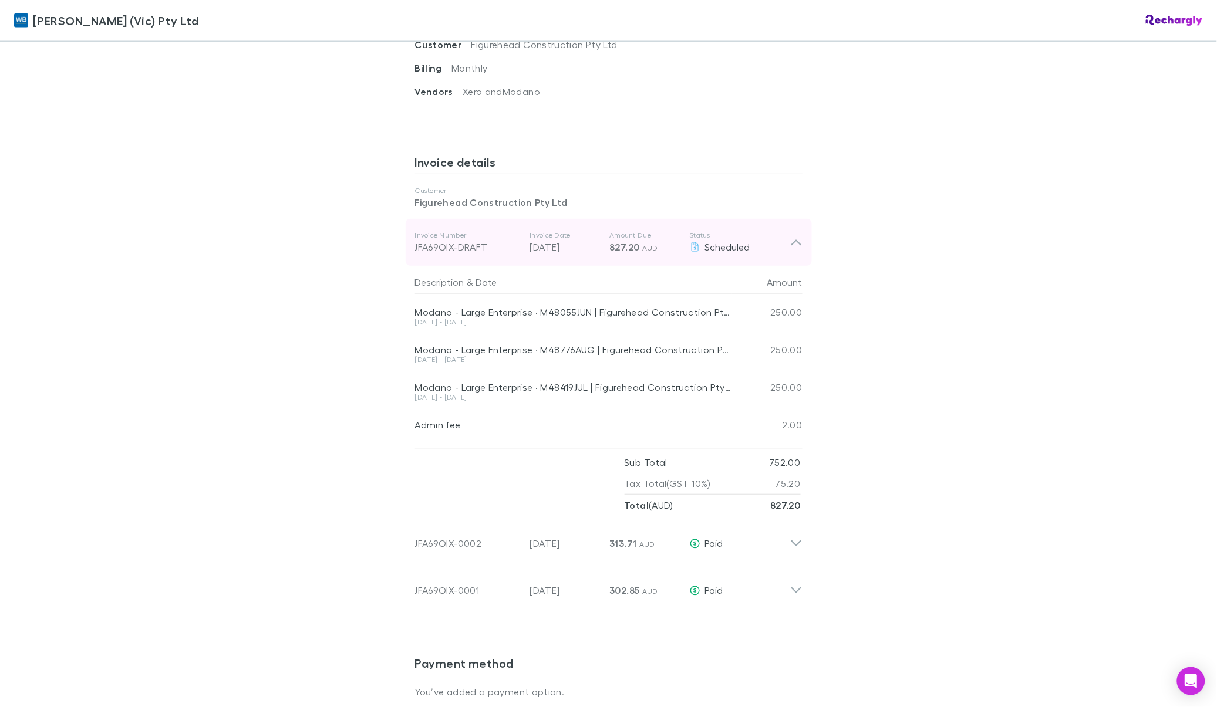
click at [442, 240] on div "JFA69OIX-DRAFT" at bounding box center [468, 247] width 106 height 14
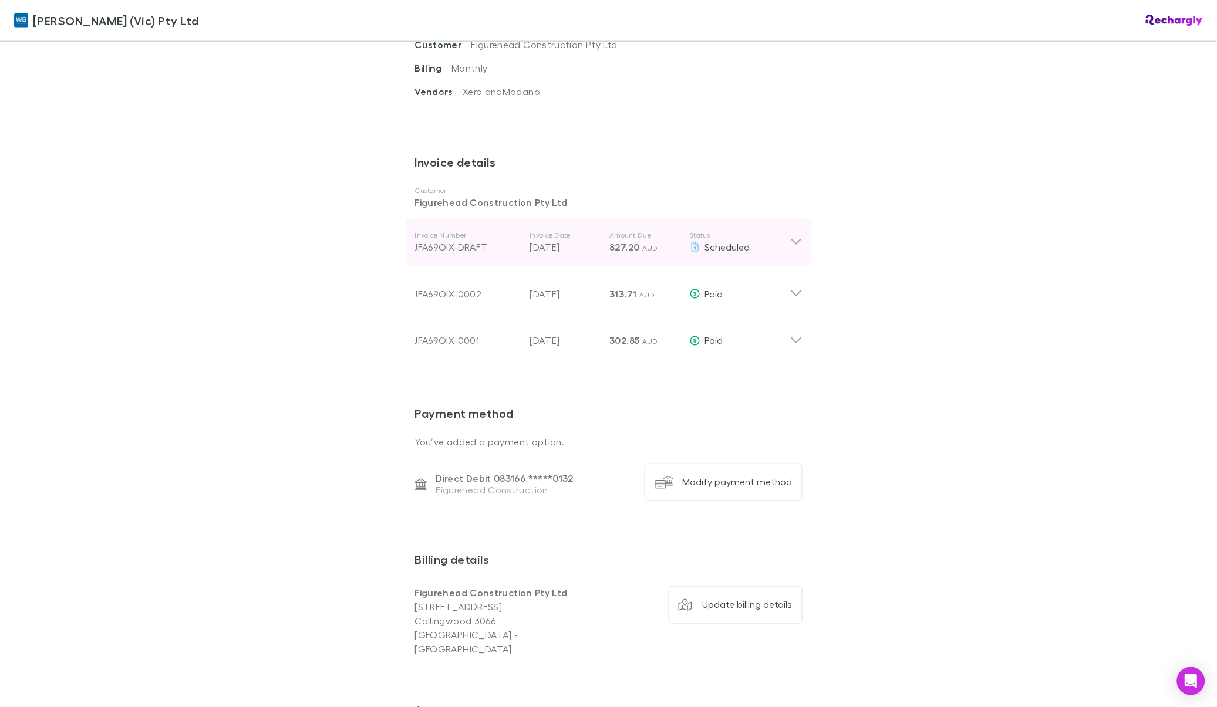
click at [442, 240] on div "JFA69OIX-DRAFT" at bounding box center [468, 247] width 106 height 14
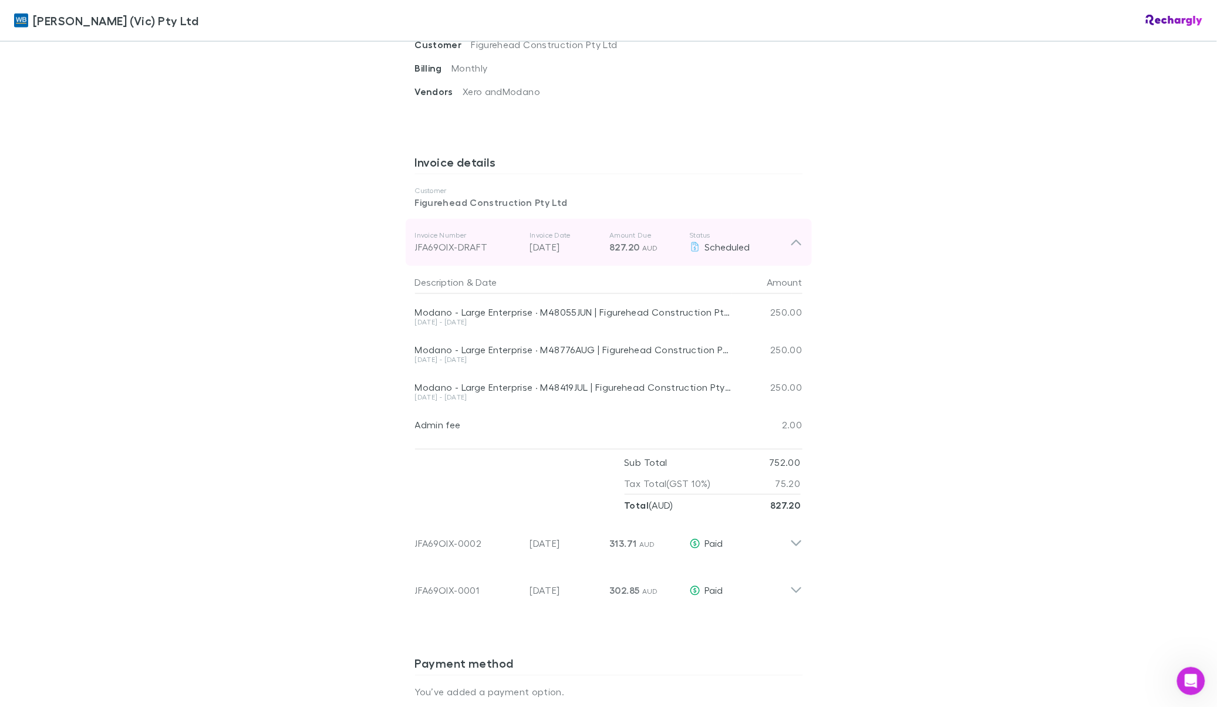
click at [790, 235] on icon at bounding box center [796, 242] width 12 height 14
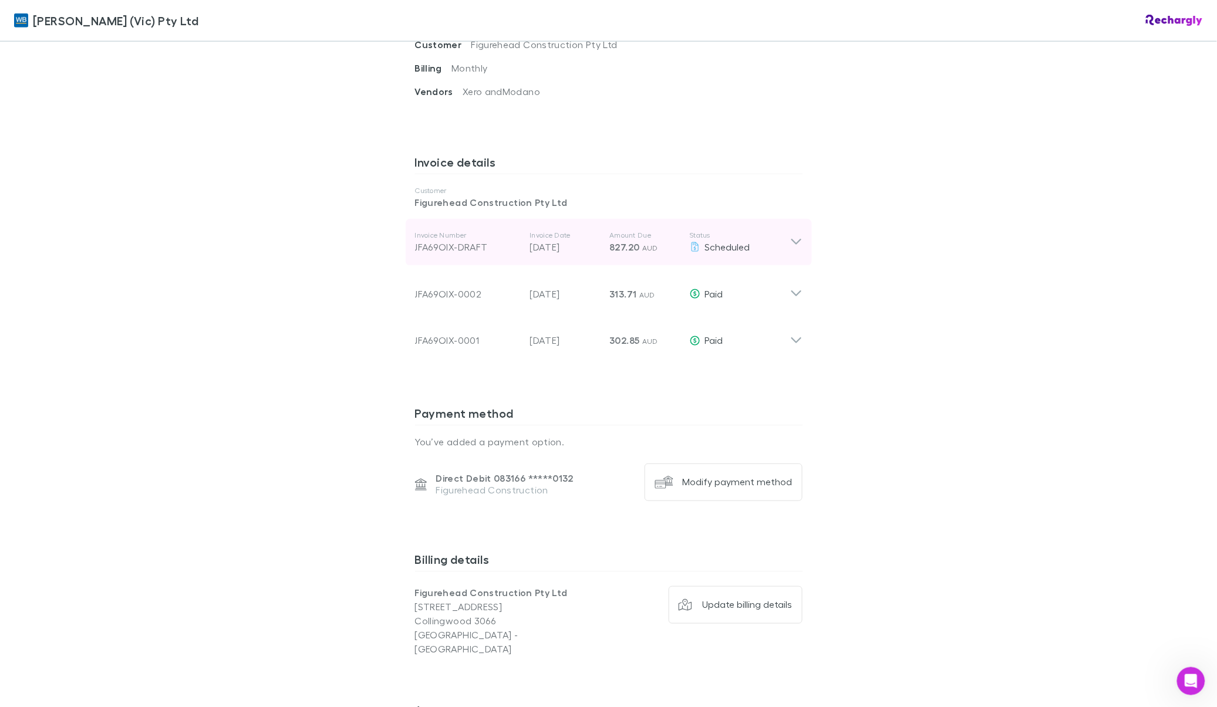
click at [790, 235] on icon at bounding box center [796, 242] width 12 height 14
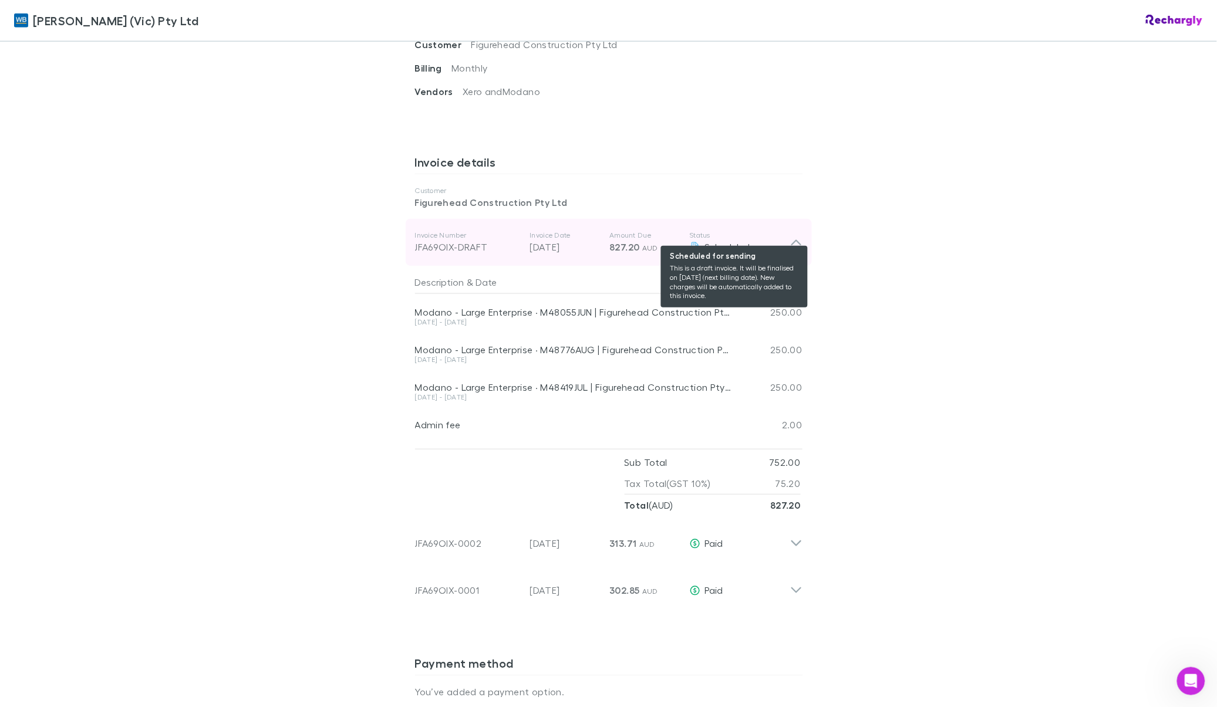
click at [713, 241] on span "Scheduled" at bounding box center [727, 246] width 45 height 11
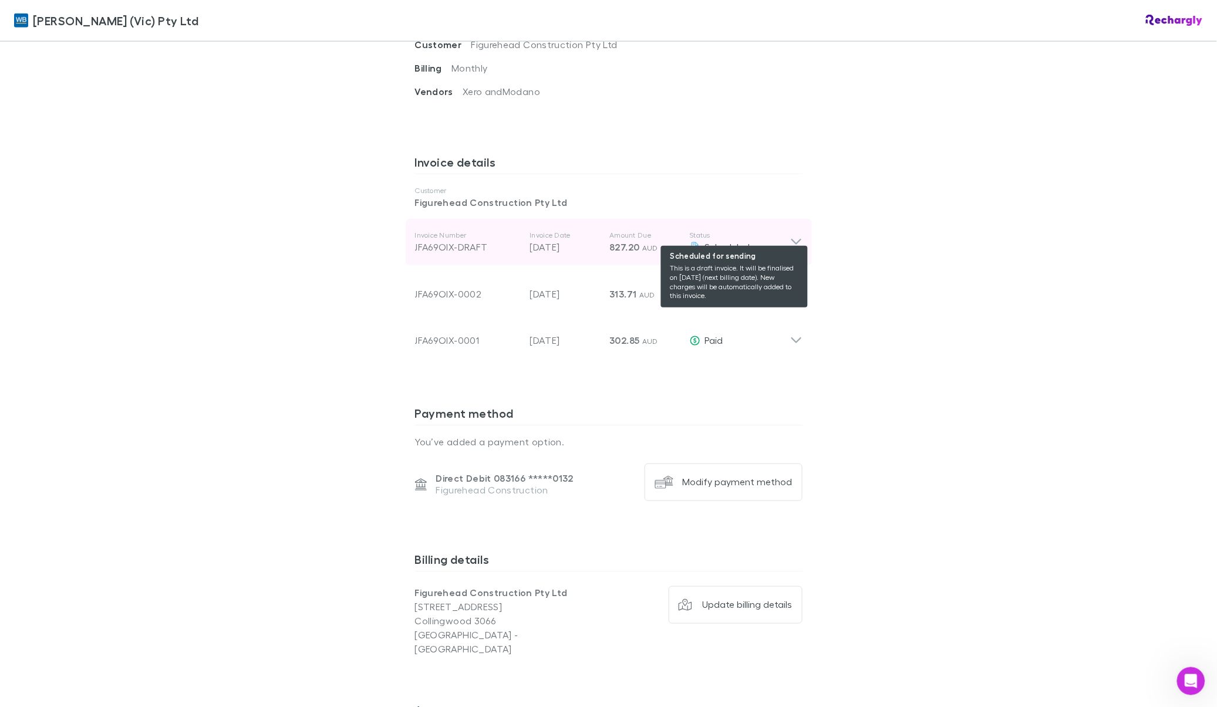
click at [705, 241] on span "Scheduled" at bounding box center [727, 246] width 45 height 11
